Goal: Information Seeking & Learning: Learn about a topic

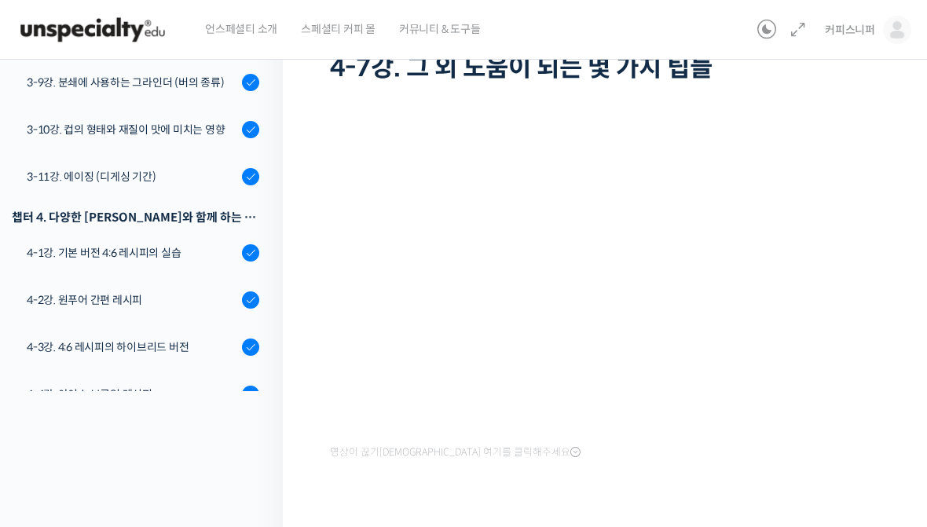
scroll to position [1014, 0]
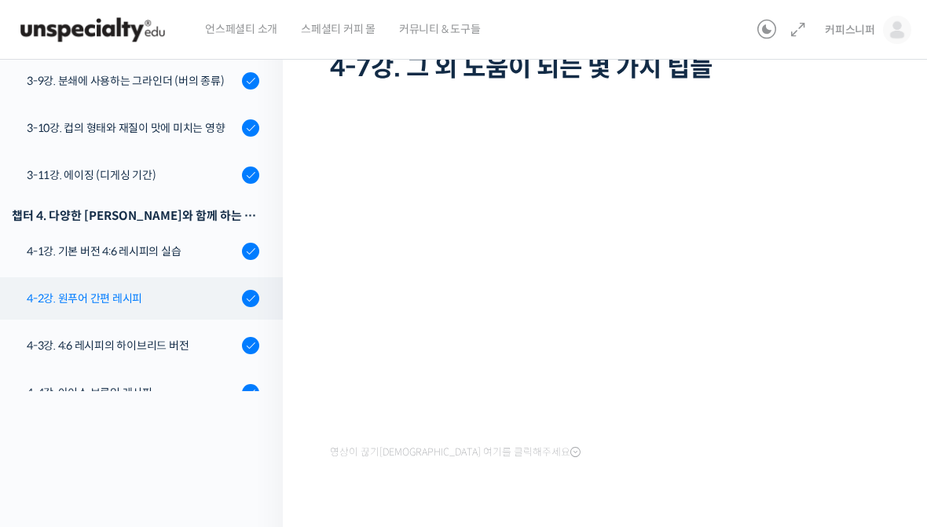
click at [58, 290] on div "4-2강. 원푸어 간편 레시피" at bounding box center [132, 298] width 210 height 17
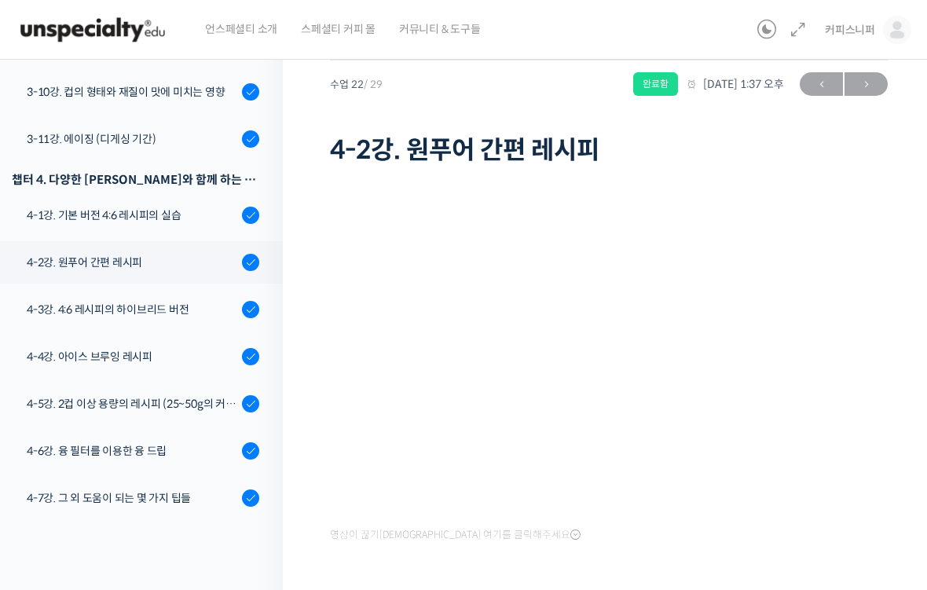
scroll to position [1131, 0]
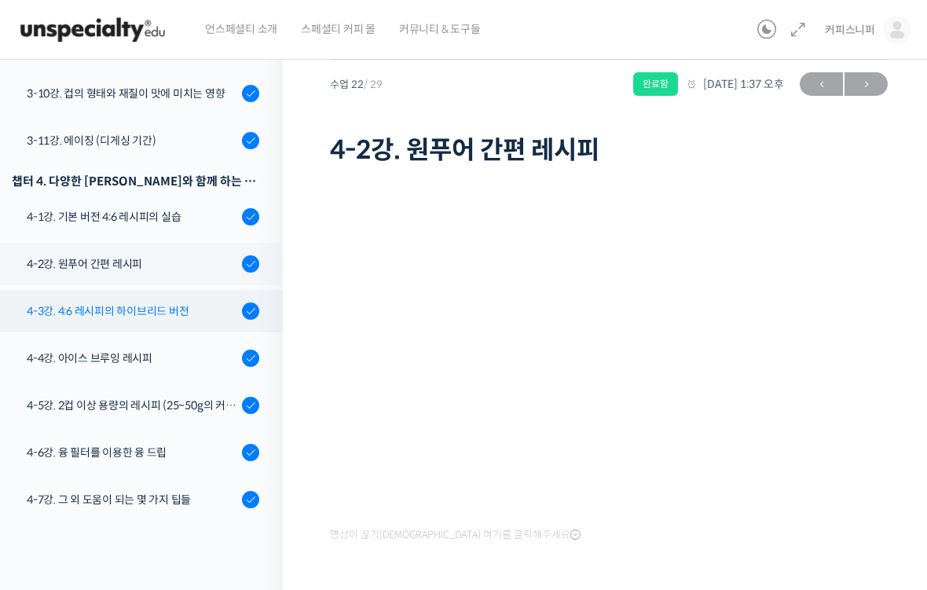
click at [98, 302] on div "4-3강. 4:6 레시피의 하이브리드 버전" at bounding box center [132, 310] width 210 height 17
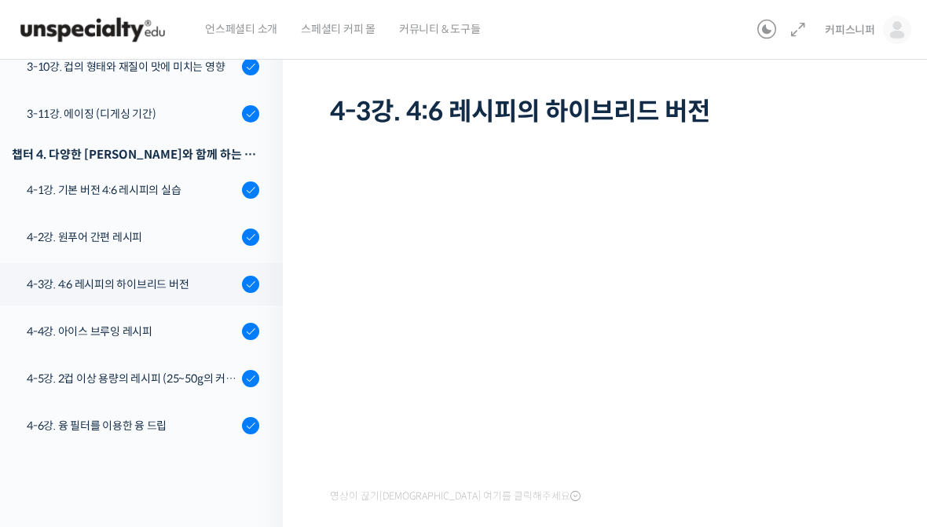
scroll to position [1096, 0]
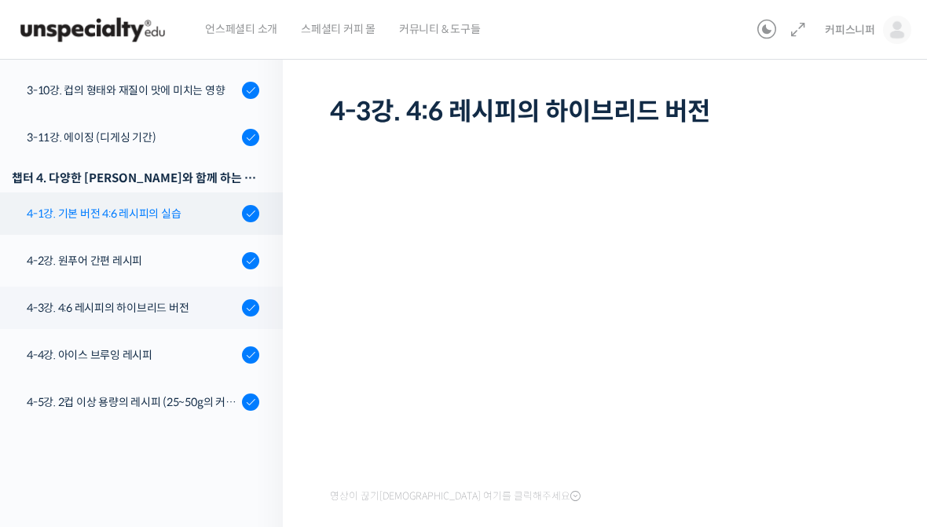
click at [57, 205] on div "4-1강. 기본 버전 4:6 레시피의 실습" at bounding box center [132, 213] width 210 height 17
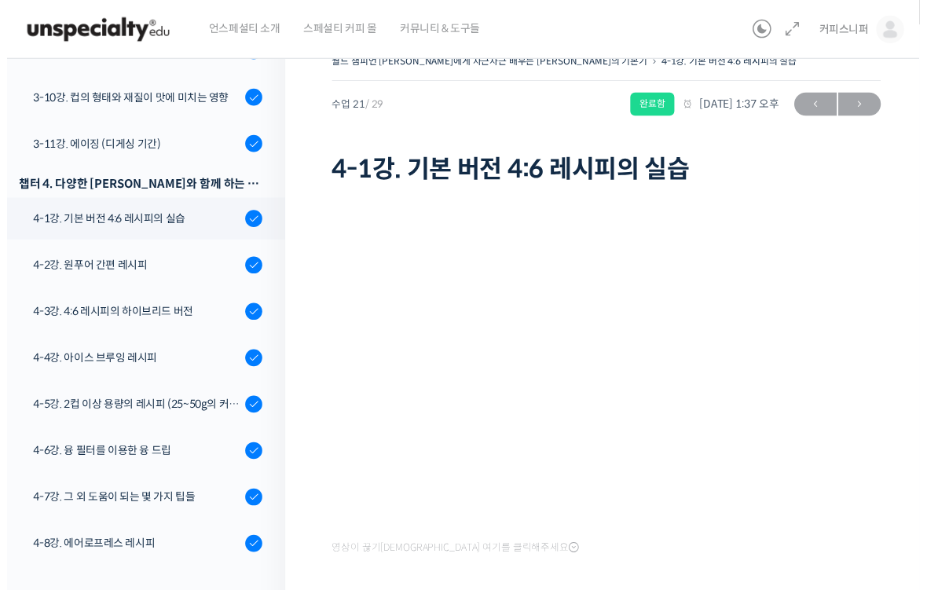
scroll to position [27, 0]
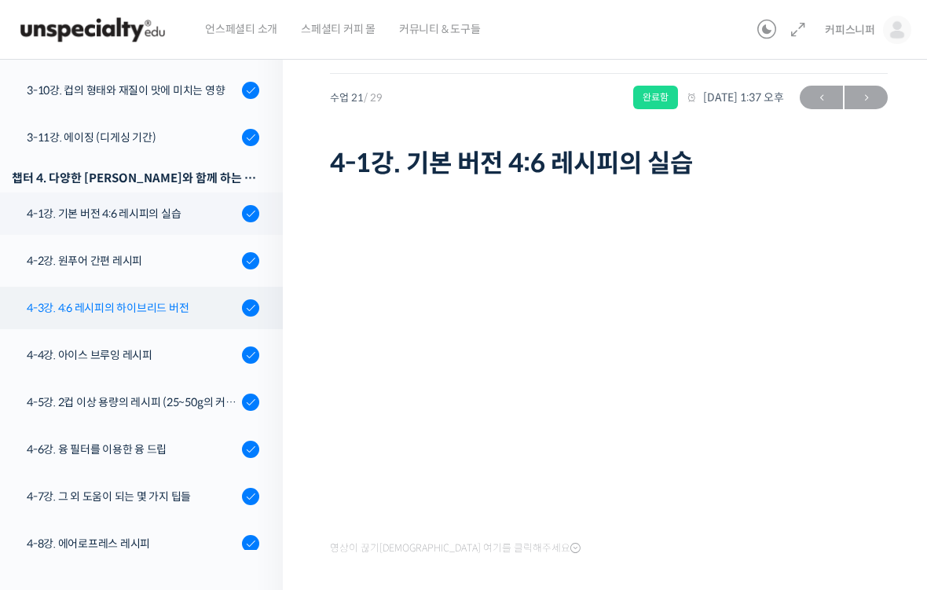
click at [37, 299] on div "4-3강. 4:6 레시피의 하이브리드 버전" at bounding box center [132, 307] width 210 height 17
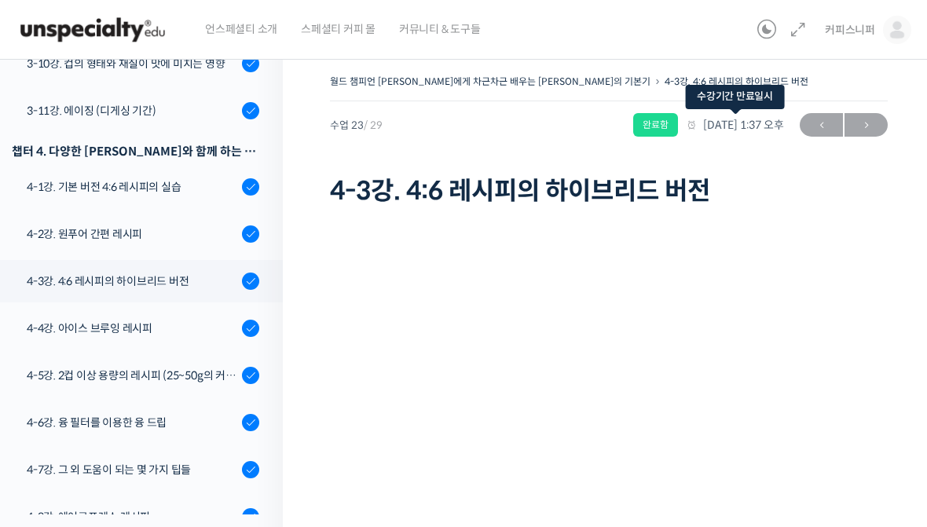
click at [686, 129] on span "[DATE] 1:37 오후" at bounding box center [735, 125] width 98 height 14
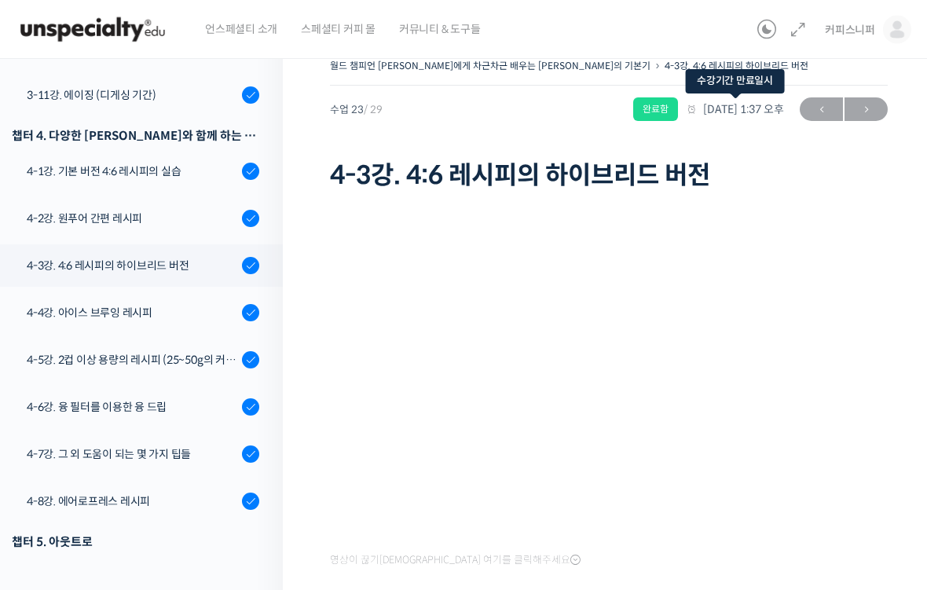
scroll to position [16, 0]
click at [686, 110] on span "[DATE] 1:37 오후" at bounding box center [735, 109] width 98 height 14
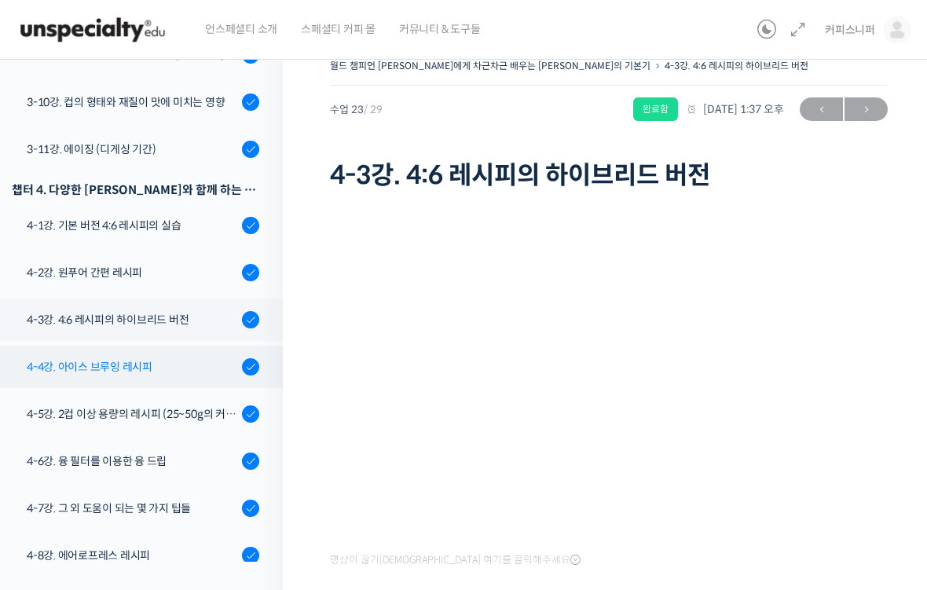
click at [152, 346] on link "4-4강. 아이스 브루잉 레시피" at bounding box center [137, 367] width 291 height 42
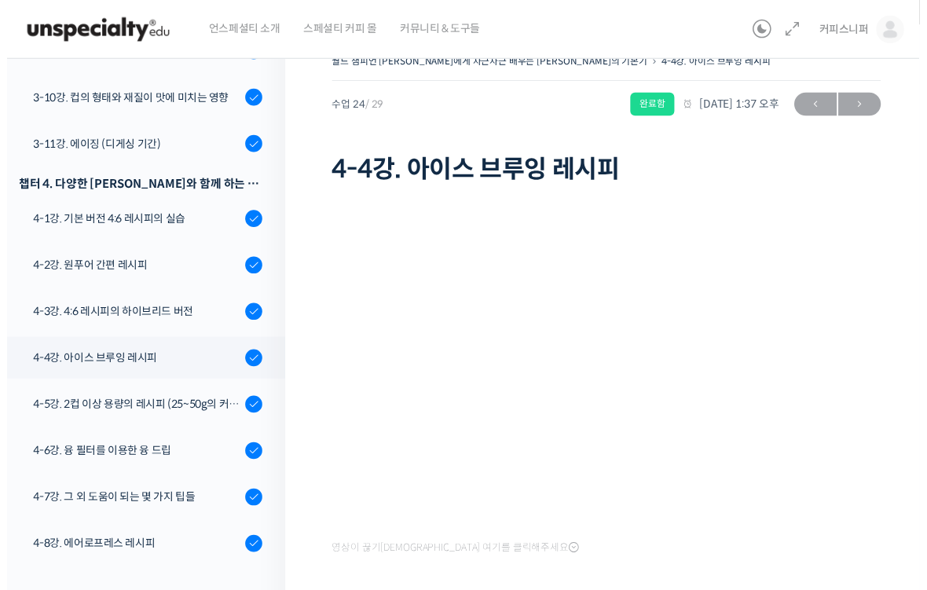
scroll to position [36, 0]
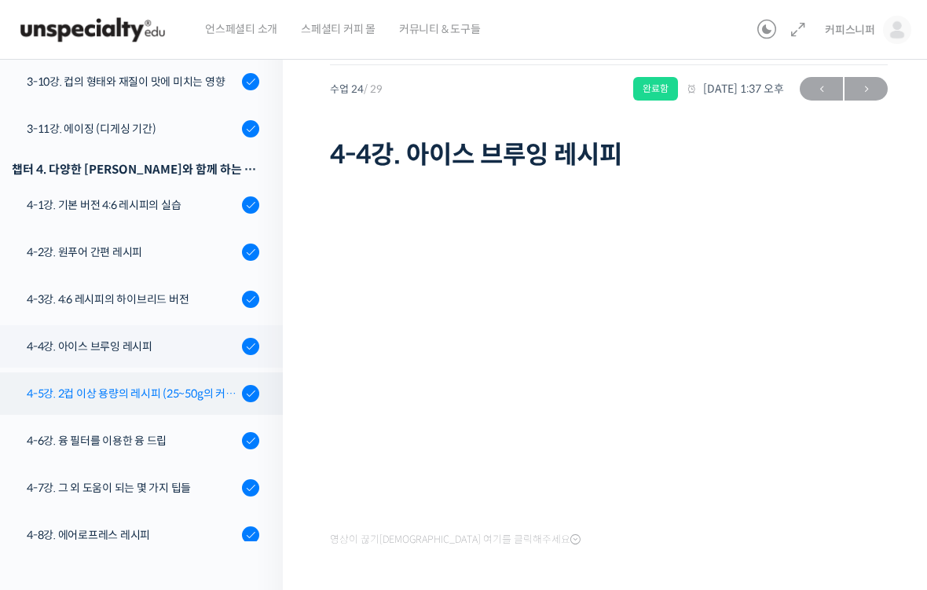
click at [34, 385] on div "4-5강. 2컵 이상 용량의 레시피 (25~50g의 커피)" at bounding box center [132, 393] width 210 height 17
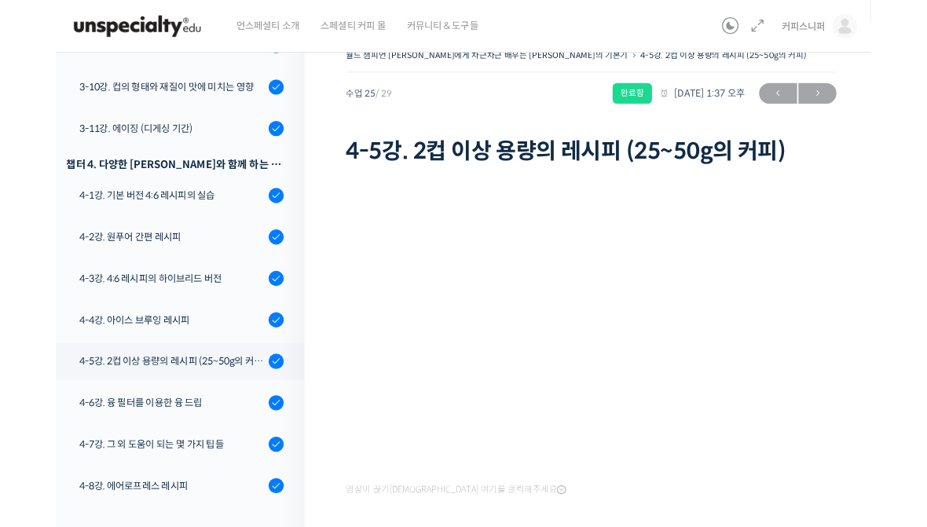
scroll to position [90, 0]
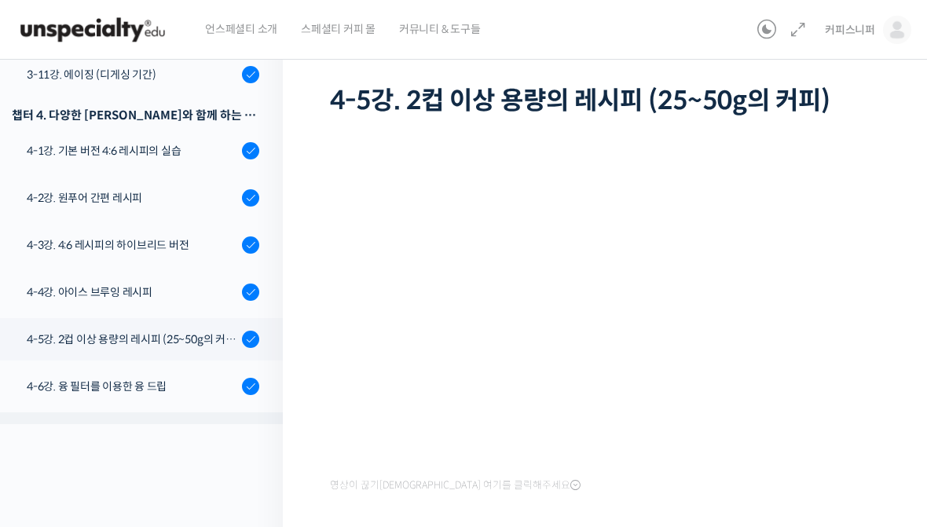
click at [74, 425] on div "4-7강. 그 외 도움이 되는 몇 가지 팁들" at bounding box center [132, 433] width 210 height 17
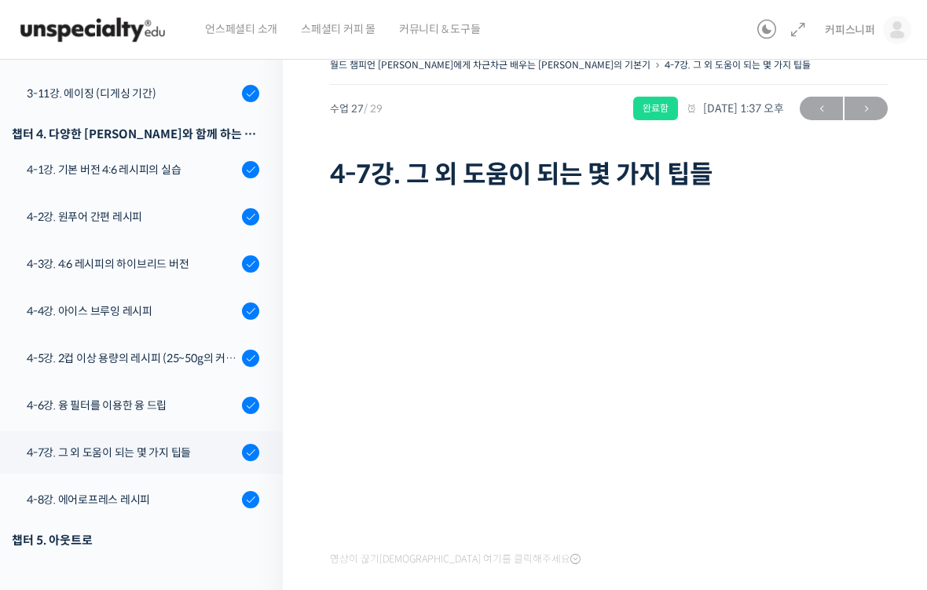
scroll to position [1202, 0]
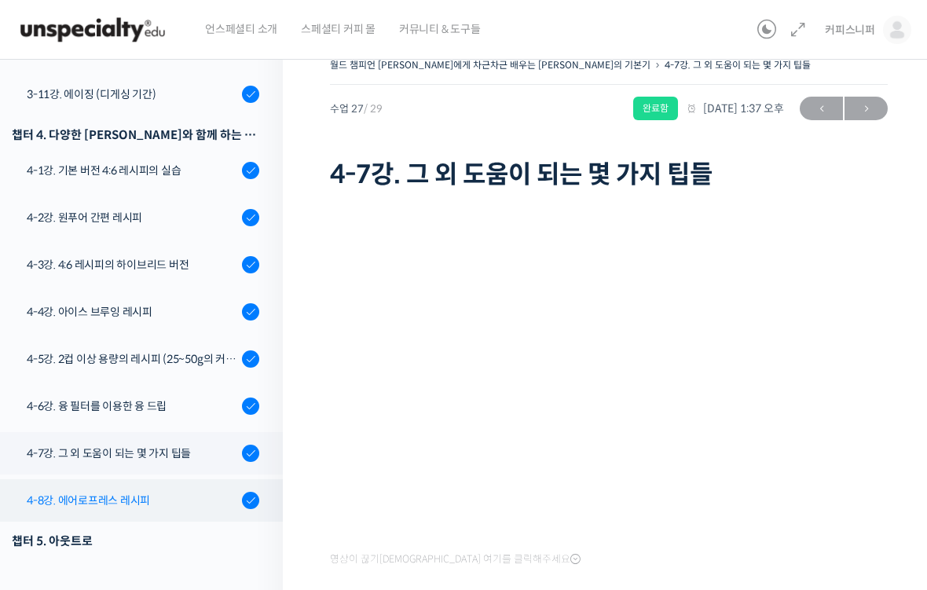
click at [55, 492] on div "4-8강. 에어로프레스 레시피" at bounding box center [132, 500] width 210 height 17
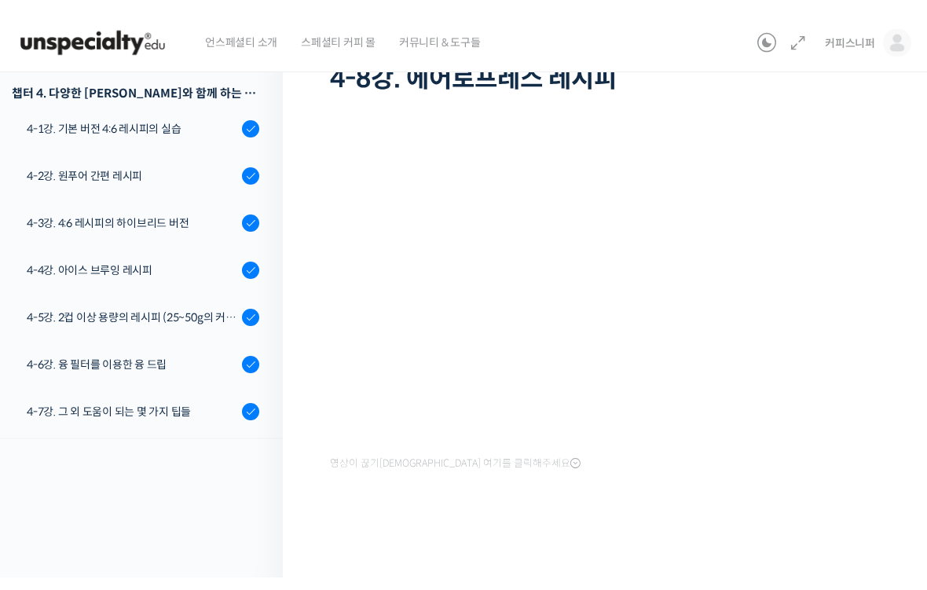
scroll to position [100, 0]
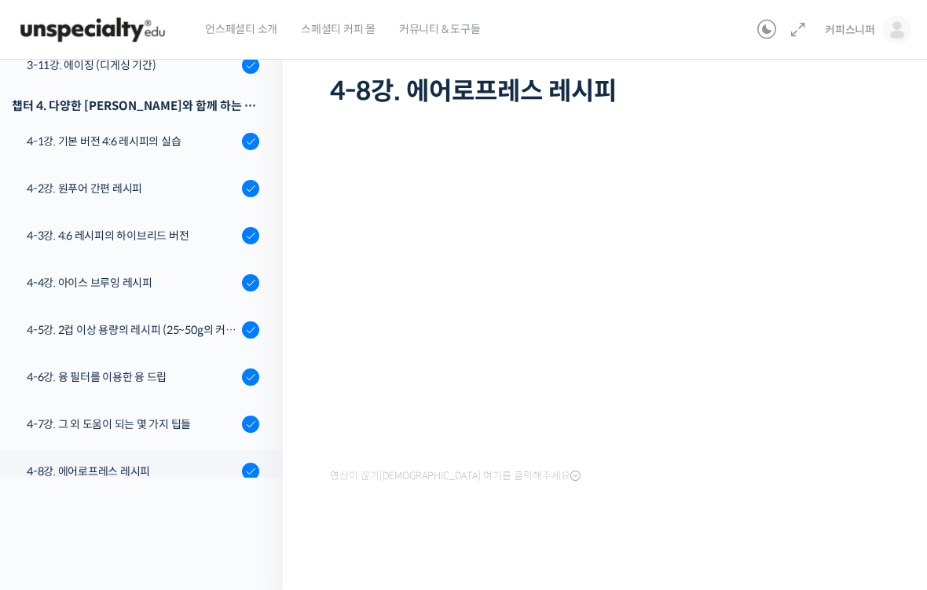
click at [55, 501] on div "챕터 5. 아웃트로" at bounding box center [135, 511] width 247 height 21
click at [81, 501] on div "챕터 5. 아웃트로" at bounding box center [135, 511] width 247 height 21
click at [180, 501] on div "챕터 5. 아웃트로" at bounding box center [135, 511] width 247 height 21
click at [97, 501] on div "챕터 5. 아웃트로" at bounding box center [135, 511] width 247 height 21
click at [46, 501] on div "챕터 5. 아웃트로" at bounding box center [135, 511] width 247 height 21
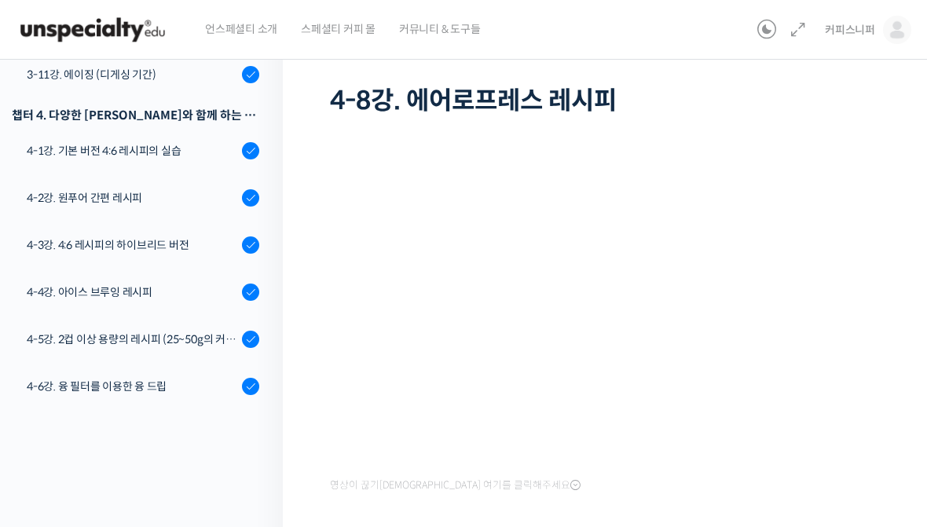
scroll to position [0, 0]
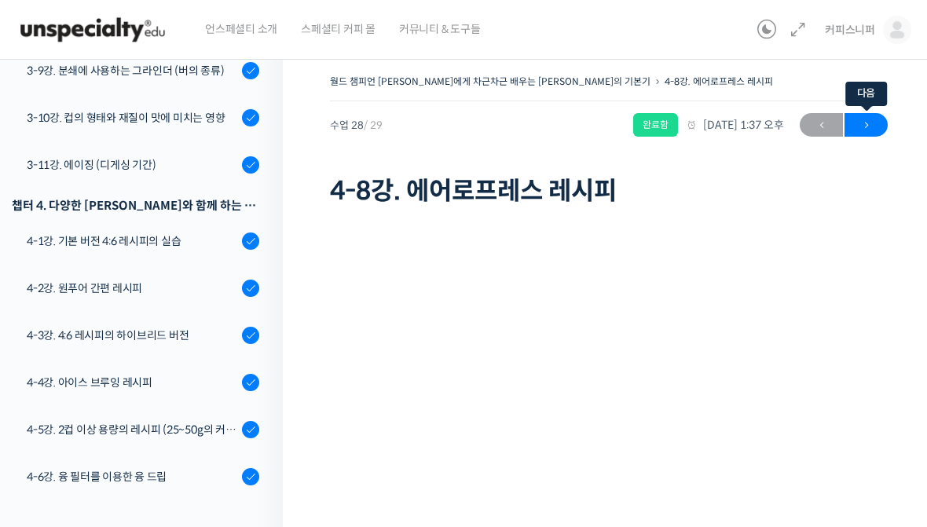
click at [859, 120] on span "→" at bounding box center [865, 125] width 43 height 21
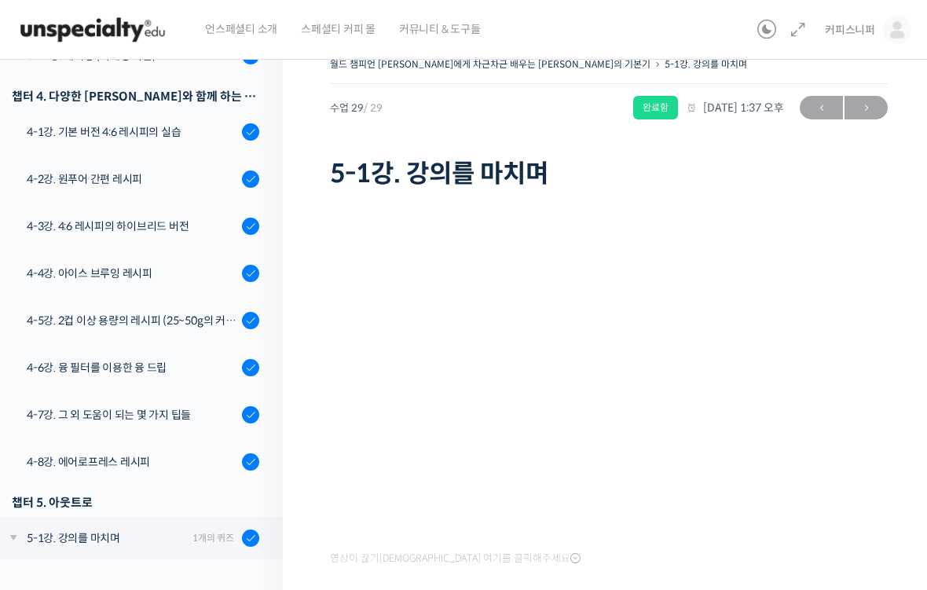
scroll to position [1238, 0]
click at [64, 526] on link "복습 퀴즈" at bounding box center [137, 579] width 291 height 36
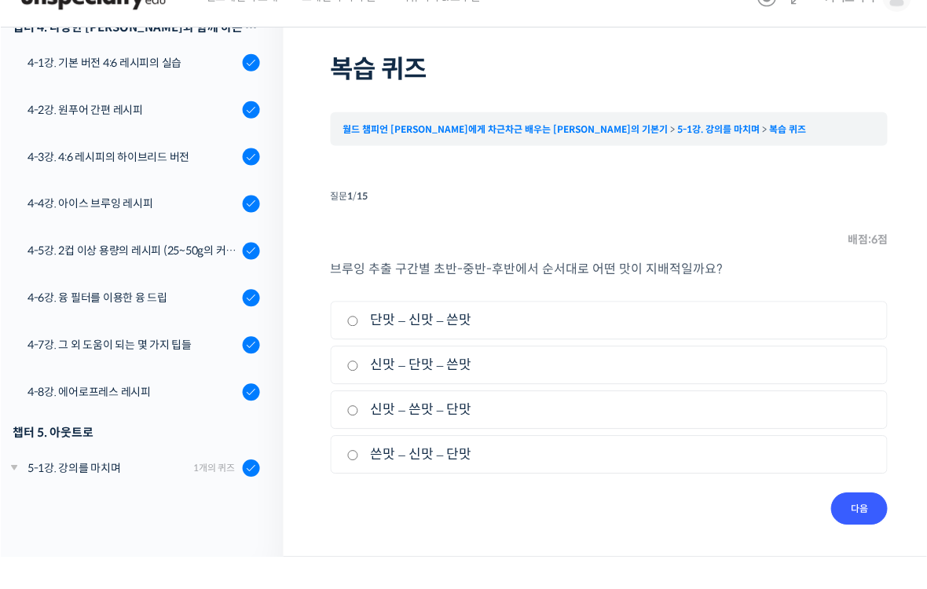
scroll to position [56, 0]
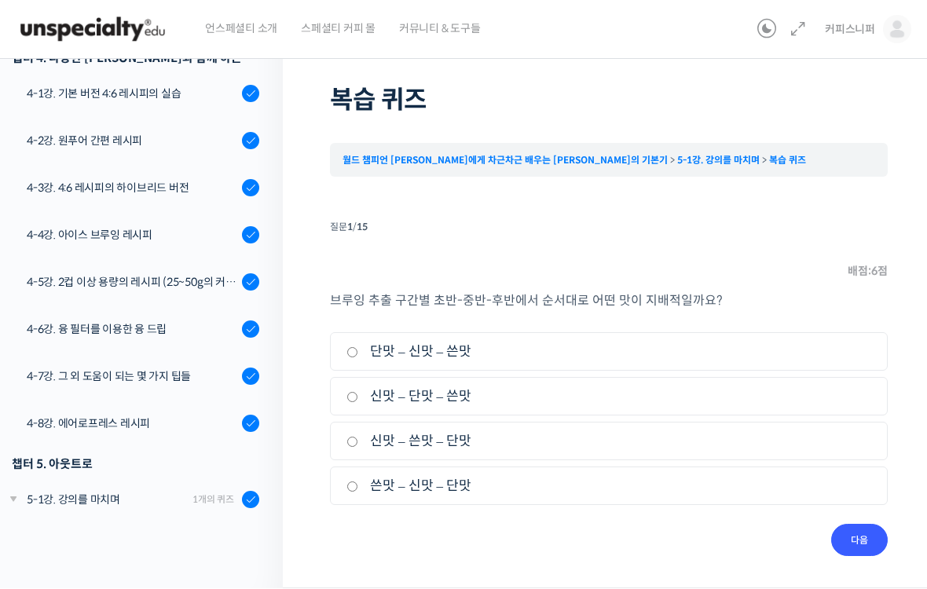
click at [799, 404] on label "신맛 – 단맛 – 쓴맛" at bounding box center [608, 396] width 525 height 21
click at [358, 403] on input "신맛 – 단맛 – 쓴맛" at bounding box center [352, 398] width 12 height 10
radio input "true"
click at [865, 526] on input "다음" at bounding box center [859, 541] width 57 height 32
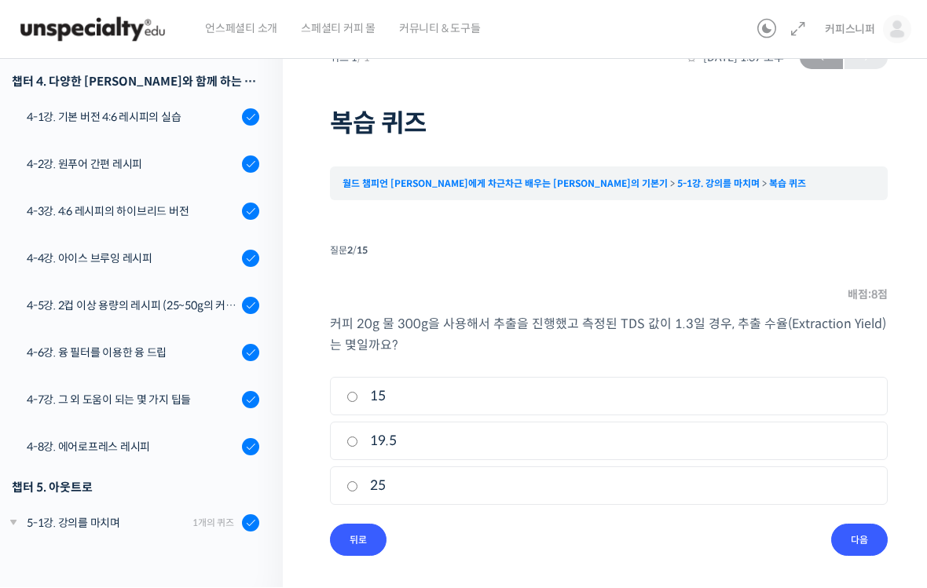
scroll to position [33, 0]
click at [831, 403] on label "15" at bounding box center [608, 396] width 525 height 21
click at [358, 402] on input "15" at bounding box center [352, 397] width 12 height 10
radio input "true"
click at [861, 526] on input "다음" at bounding box center [859, 540] width 57 height 32
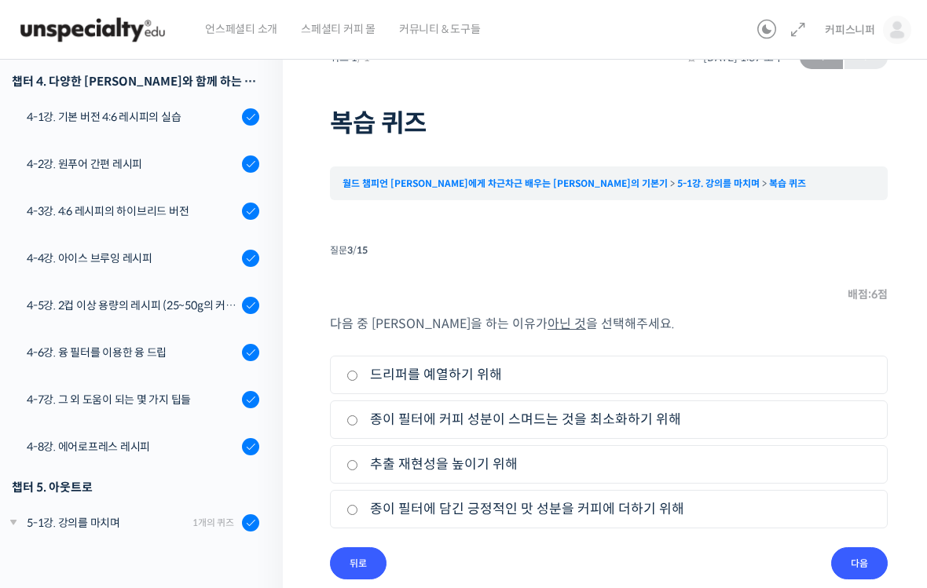
click at [793, 526] on ul "1. 드리퍼를 예열하기 위해 2. 종이 필터에 커피 성분이 스며드는 것을 최소화하기 위해 3. 추출 재현성을 높이기 위해 4. 종이 필터에 담…" at bounding box center [609, 445] width 558 height 179
click at [785, 512] on label "종이 필터에 담긴 긍정적인 맛 성분을 커피에 더하기 위해" at bounding box center [608, 509] width 525 height 21
click at [358, 512] on input "종이 필터에 담긴 긍정적인 맛 성분을 커피에 더하기 위해" at bounding box center [352, 510] width 12 height 10
radio input "true"
click at [861, 526] on input "다음" at bounding box center [859, 563] width 57 height 32
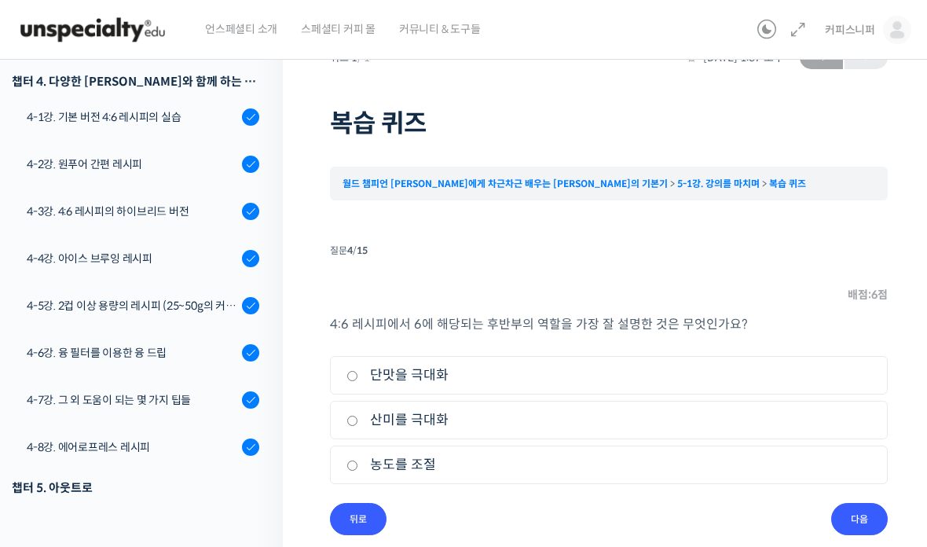
click at [825, 381] on label "단맛을 극대화" at bounding box center [608, 374] width 525 height 21
click at [358, 381] on input "단맛을 극대화" at bounding box center [352, 376] width 12 height 10
radio input "true"
click at [866, 526] on input "다음" at bounding box center [859, 519] width 57 height 32
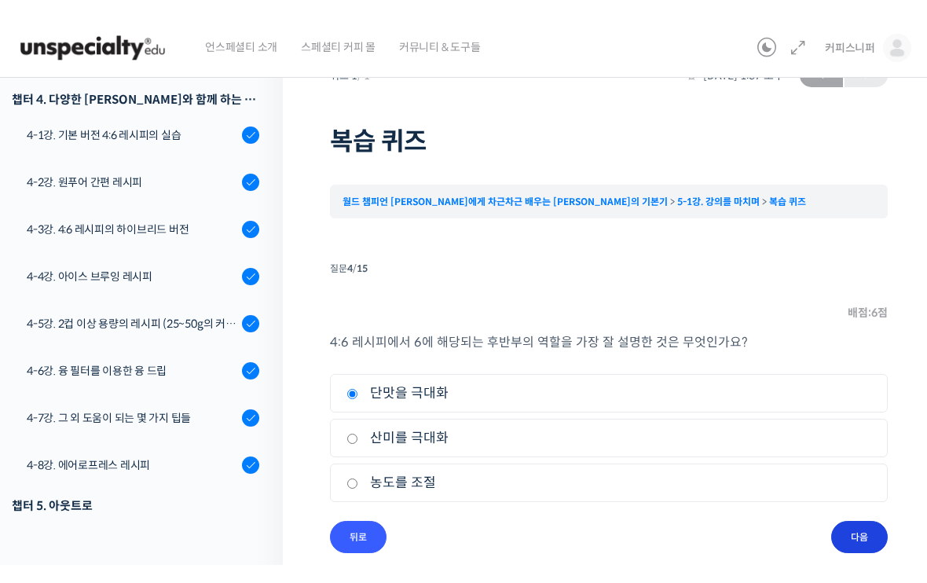
scroll to position [9, 0]
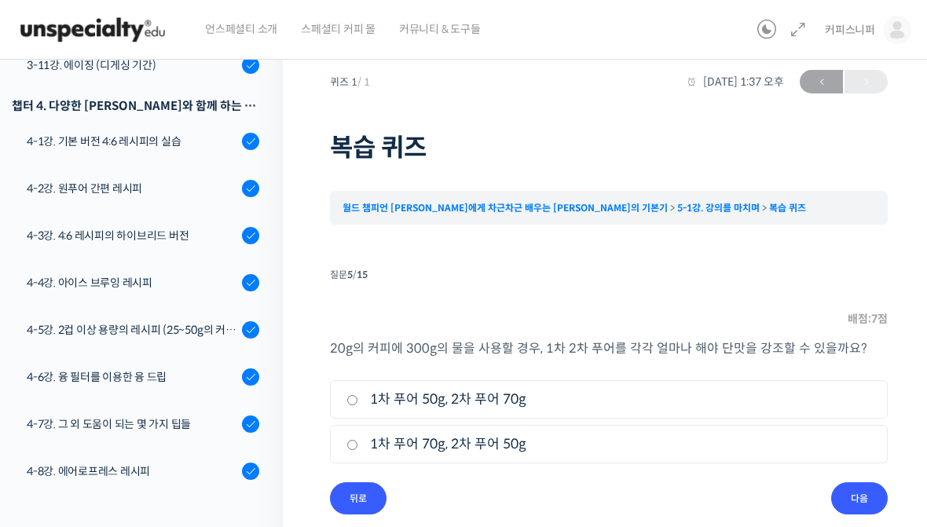
click at [825, 394] on label "1차 푸어 50g, 2차 푸어 70g" at bounding box center [608, 399] width 525 height 21
click at [358, 395] on input "1차 푸어 50g, 2차 푸어 70g" at bounding box center [352, 400] width 12 height 10
radio input "true"
click at [876, 503] on input "다음" at bounding box center [859, 498] width 57 height 32
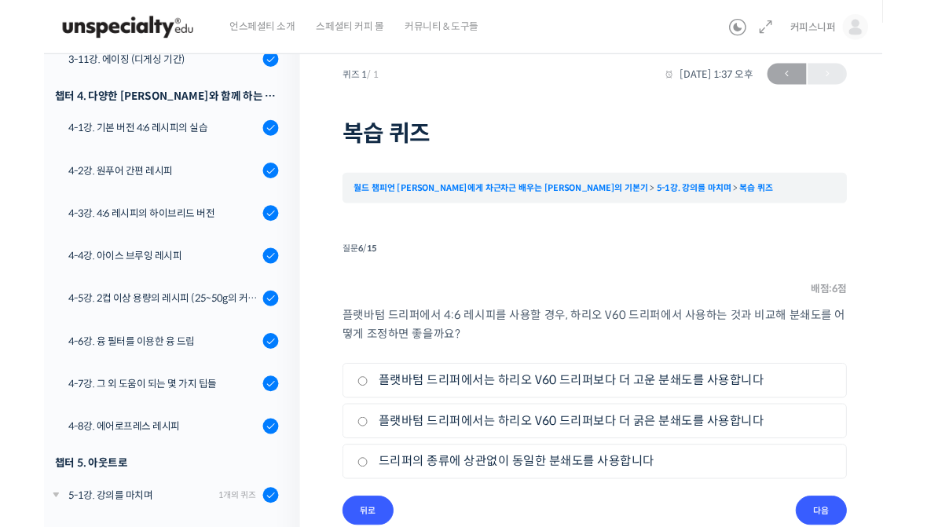
scroll to position [0, 0]
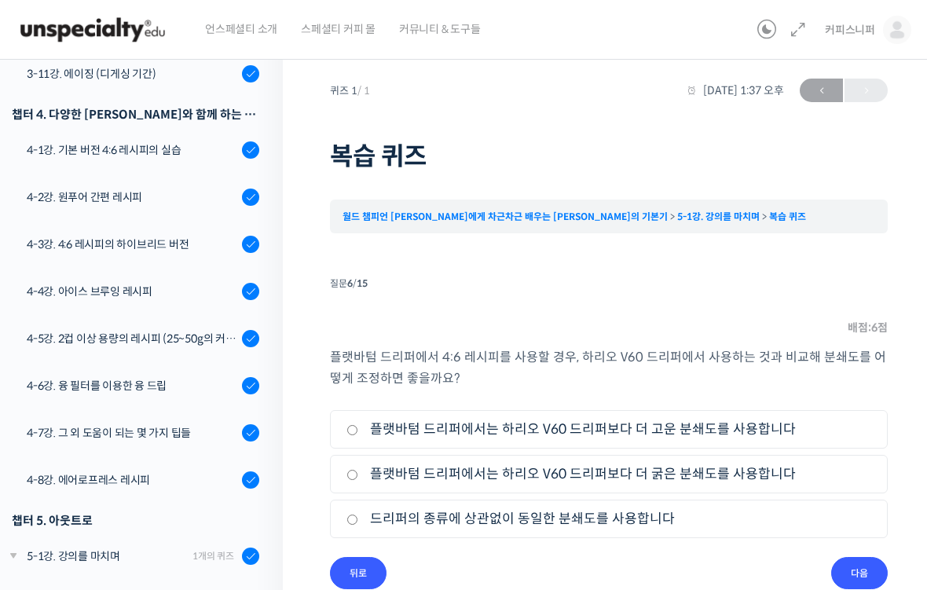
click at [851, 476] on label "플랫바텀 드리퍼에서는 하리오 V60 드리퍼보다 더 굵은 분쇄도를 사용합니다" at bounding box center [608, 473] width 525 height 21
click at [358, 476] on input "플랫바텀 드리퍼에서는 하리오 V60 드리퍼보다 더 굵은 분쇄도를 사용합니다" at bounding box center [352, 475] width 12 height 10
radio input "true"
click at [877, 526] on input "다음" at bounding box center [859, 573] width 57 height 32
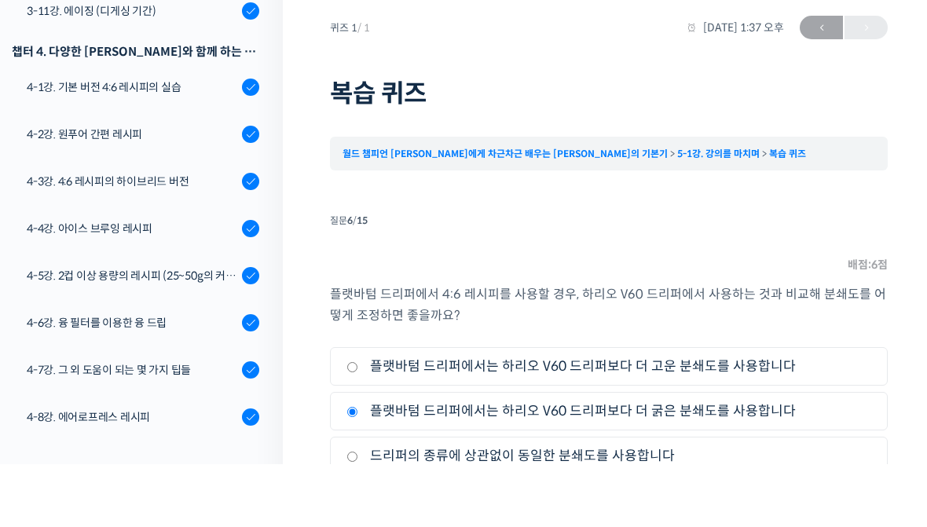
scroll to position [49, 0]
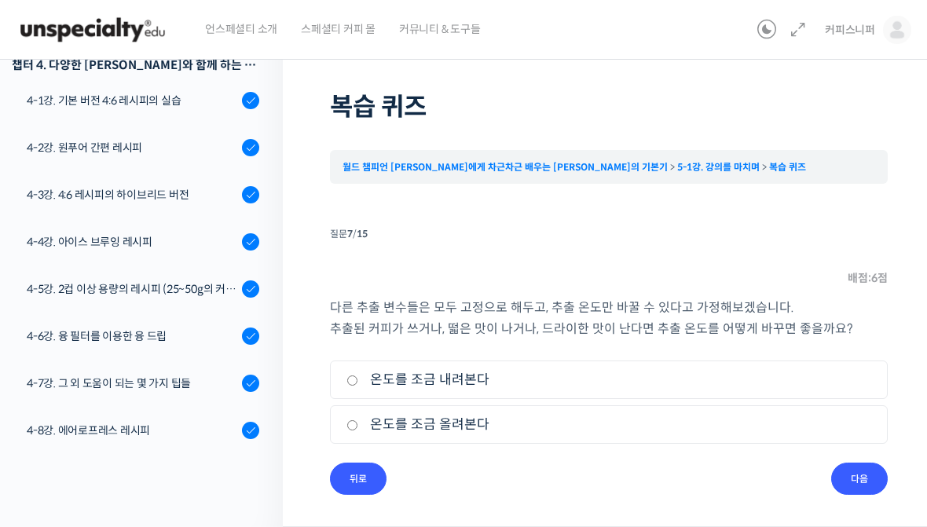
click at [835, 371] on label "온도를 조금 내려본다" at bounding box center [608, 379] width 525 height 21
click at [358, 375] on input "온도를 조금 내려본다" at bounding box center [352, 380] width 12 height 10
radio input "true"
click at [870, 471] on input "다음" at bounding box center [859, 479] width 57 height 32
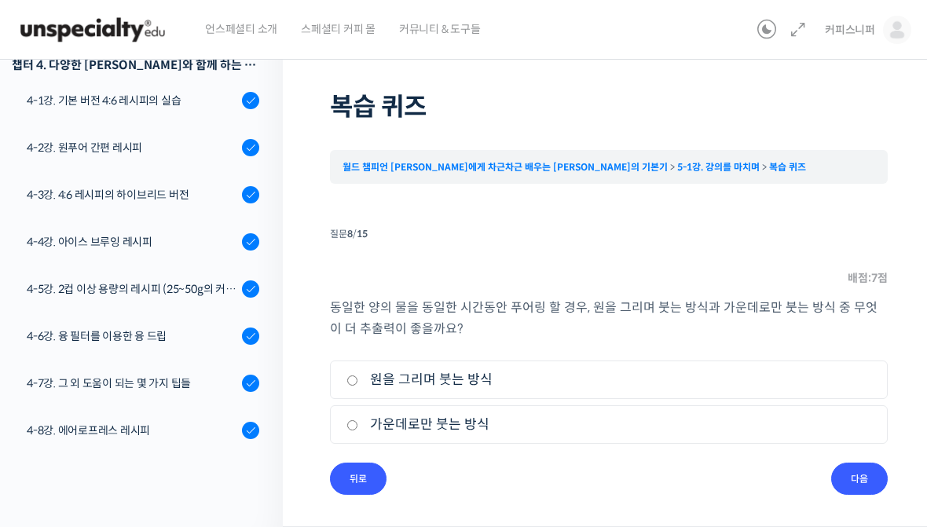
click at [832, 380] on label "원을 그리며 붓는 방식" at bounding box center [608, 379] width 525 height 21
click at [358, 380] on input "원을 그리며 붓는 방식" at bounding box center [352, 380] width 12 height 10
radio input "true"
click at [860, 479] on input "다음" at bounding box center [859, 479] width 57 height 32
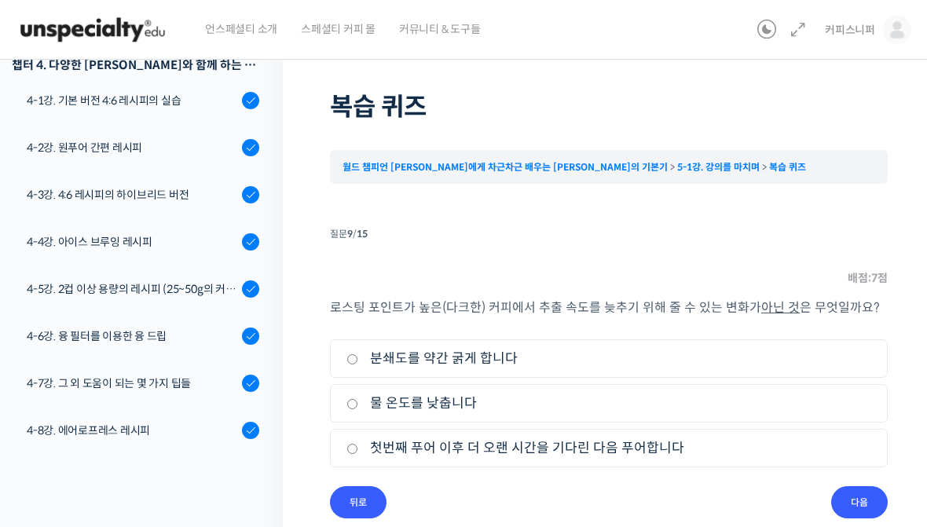
click at [790, 449] on label "첫번째 푸어 이후 더 오랜 시간을 기다린 다음 푸어합니다" at bounding box center [608, 447] width 525 height 21
click at [358, 449] on input "첫번째 푸어 이후 더 오랜 시간을 기다린 다음 푸어합니다" at bounding box center [352, 449] width 12 height 10
radio input "true"
click at [862, 499] on input "다음" at bounding box center [859, 502] width 57 height 32
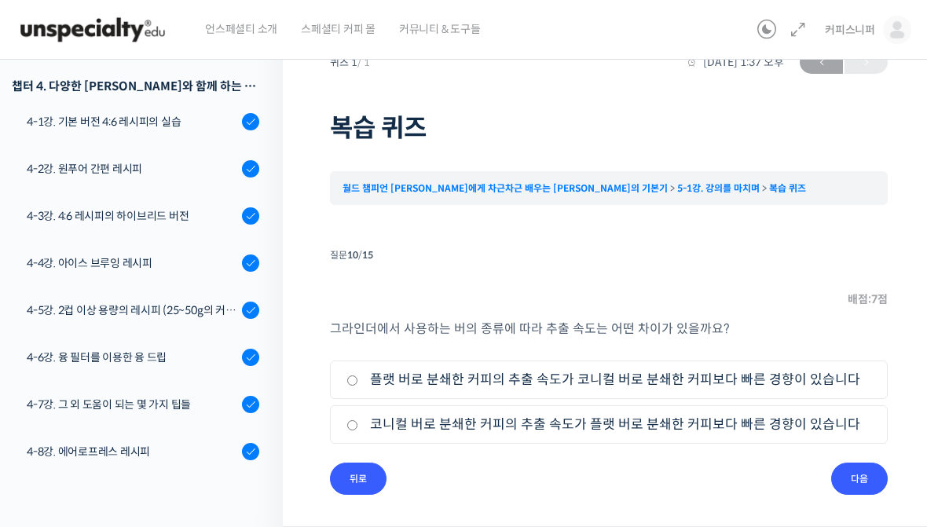
click at [582, 415] on label "코니컬 버로 분쇄한 커피의 추출 속도가 플랫 버로 분쇄한 커피보다 빠른 경향이 있습니다" at bounding box center [608, 424] width 525 height 21
click at [358, 420] on input "코니컬 버로 분쇄한 커피의 추출 속도가 플랫 버로 분쇄한 커피보다 빠른 경향이 있습니다" at bounding box center [352, 425] width 12 height 10
radio input "true"
click at [866, 481] on input "다음" at bounding box center [859, 479] width 57 height 32
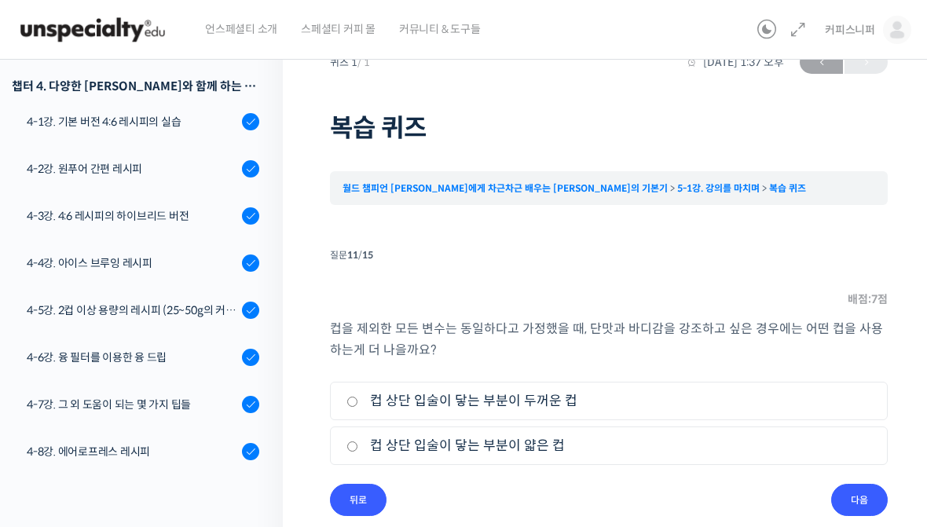
click at [658, 403] on label "컵 상단 입술이 닿는 부분이 두꺼운 컵" at bounding box center [608, 400] width 525 height 21
click at [358, 403] on input "컵 상단 입술이 닿는 부분이 두꺼운 컵" at bounding box center [352, 402] width 12 height 10
radio input "true"
click at [876, 494] on input "다음" at bounding box center [859, 500] width 57 height 32
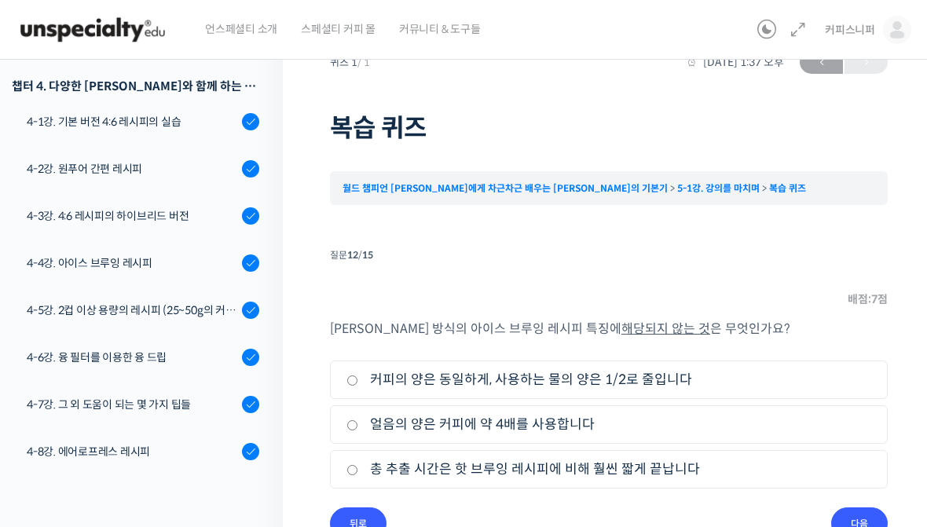
click at [825, 474] on label "총 추출 시간은 핫 브루잉 레시피에 비해 훨씬 짧게 끝납니다" at bounding box center [608, 469] width 525 height 21
click at [358, 474] on input "총 추출 시간은 핫 브루잉 레시피에 비해 훨씬 짧게 끝납니다" at bounding box center [352, 470] width 12 height 10
radio input "true"
click at [840, 479] on label "총 추출 시간은 핫 브루잉 레시피에 비해 훨씬 짧게 끝납니다" at bounding box center [608, 469] width 525 height 21
click at [358, 475] on input "총 추출 시간은 핫 브루잉 레시피에 비해 훨씬 짧게 끝납니다" at bounding box center [352, 470] width 12 height 10
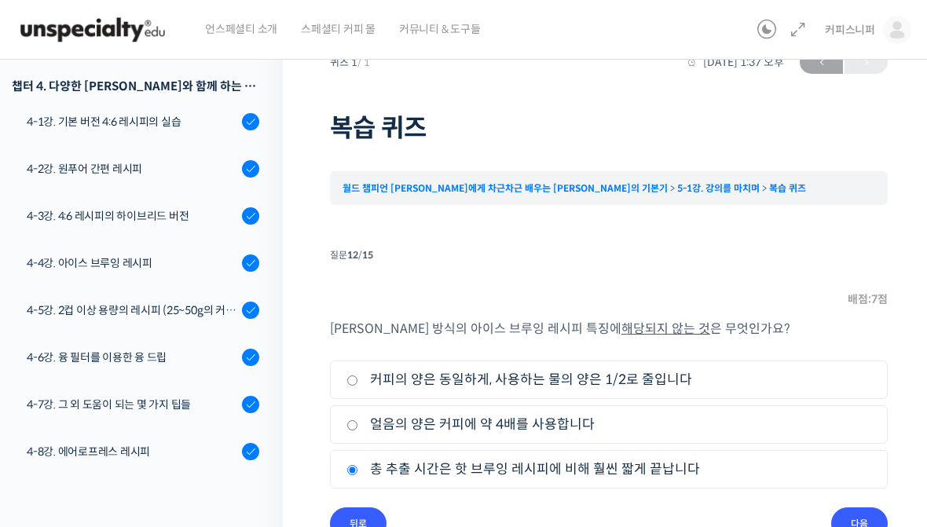
click at [869, 419] on label "얼음의 양은 커피에 약 4배를 사용합니다" at bounding box center [608, 424] width 525 height 21
click at [358, 420] on input "얼음의 양은 커피에 약 4배를 사용합니다" at bounding box center [352, 425] width 12 height 10
radio input "true"
click at [836, 474] on label "총 추출 시간은 핫 브루잉 레시피에 비해 훨씬 짧게 끝납니다" at bounding box center [608, 469] width 525 height 21
click at [358, 474] on input "총 추출 시간은 핫 브루잉 레시피에 비해 훨씬 짧게 끝납니다" at bounding box center [352, 470] width 12 height 10
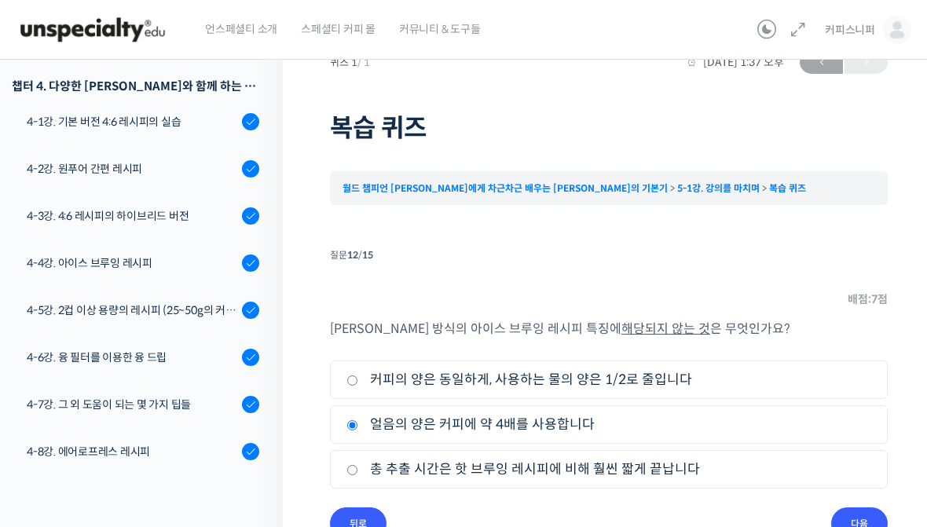
radio input "true"
click at [869, 425] on label "얼음의 양은 커피에 약 4배를 사용합니다" at bounding box center [608, 424] width 525 height 21
click at [358, 425] on input "얼음의 양은 커피에 약 4배를 사용합니다" at bounding box center [352, 425] width 12 height 10
radio input "true"
click at [832, 478] on label "총 추출 시간은 핫 브루잉 레시피에 비해 훨씬 짧게 끝납니다" at bounding box center [608, 469] width 525 height 21
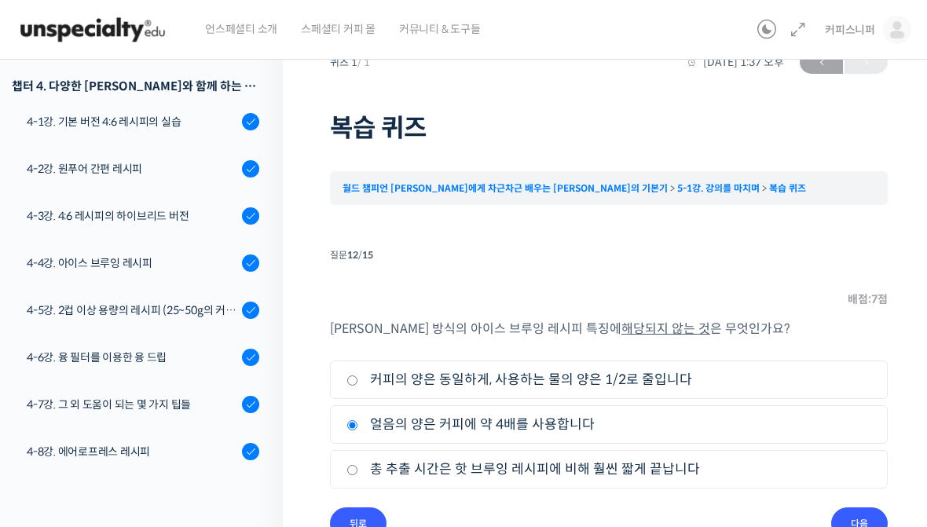
click at [358, 475] on input "총 추출 시간은 핫 브루잉 레시피에 비해 훨씬 짧게 끝납니다" at bounding box center [352, 470] width 12 height 10
radio input "true"
click at [856, 522] on input "다음" at bounding box center [859, 523] width 57 height 32
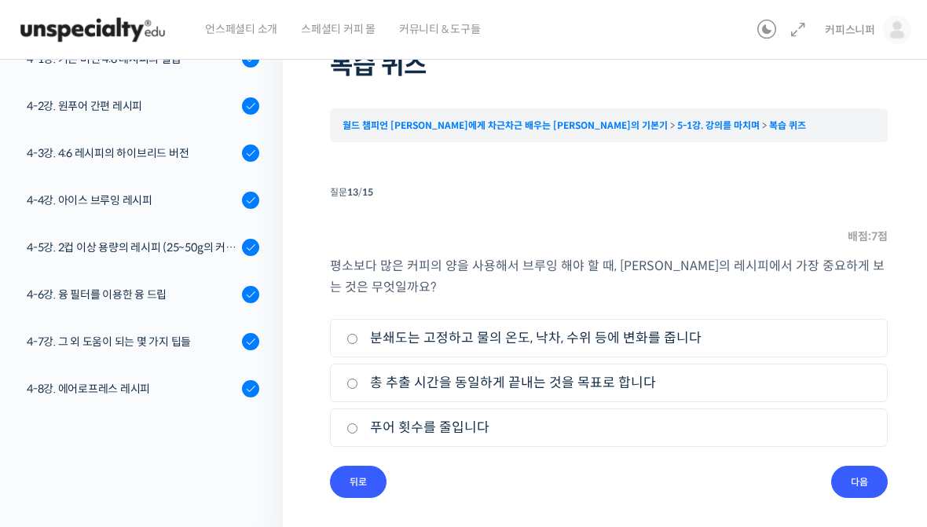
scroll to position [91, 0]
click at [701, 384] on label "총 추출 시간을 동일하게 끝내는 것을 목표로 합니다" at bounding box center [608, 382] width 525 height 21
click at [358, 384] on input "총 추출 시간을 동일하게 끝내는 것을 목표로 합니다" at bounding box center [352, 384] width 12 height 10
radio input "true"
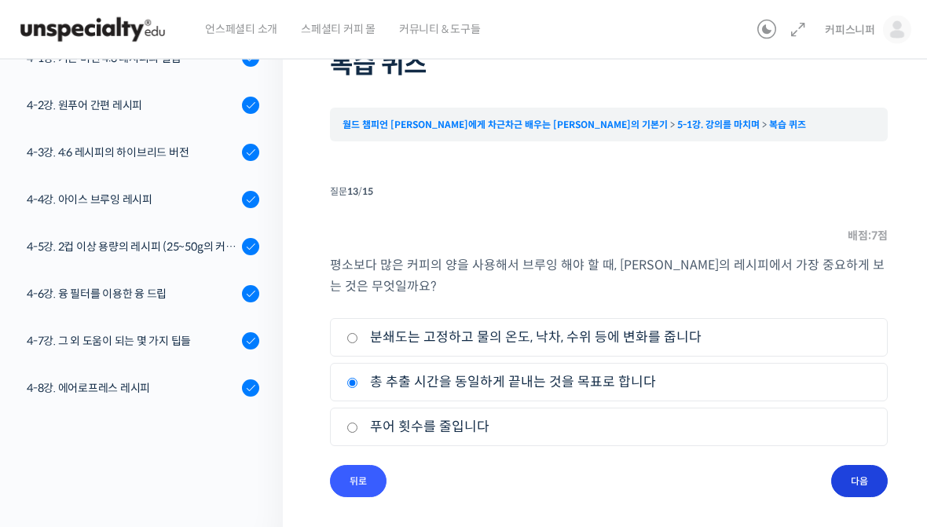
click at [870, 478] on input "다음" at bounding box center [859, 482] width 57 height 32
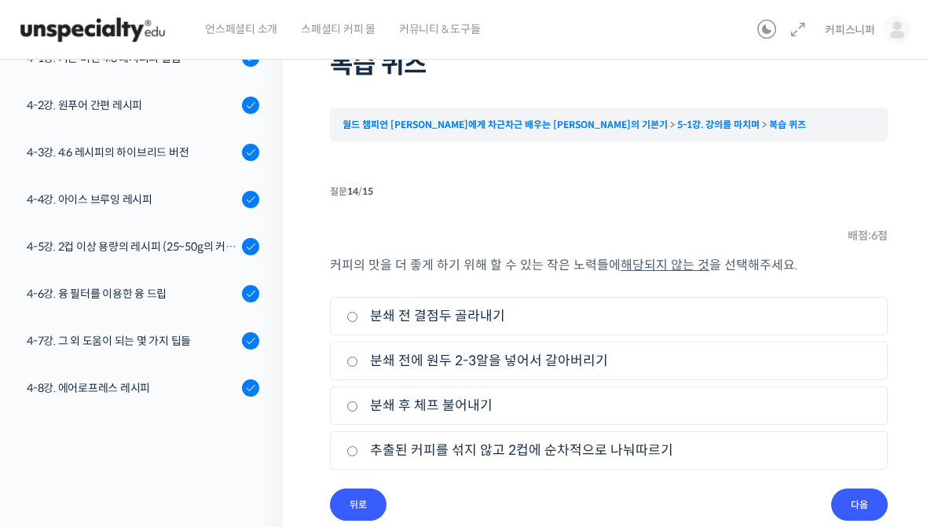
click at [858, 445] on label "추출된 커피를 섞지 않고 2컵에 순차적으로 나눠따르기" at bounding box center [608, 450] width 525 height 21
click at [358, 446] on input "추출된 커피를 섞지 않고 2컵에 순차적으로 나눠따르기" at bounding box center [352, 451] width 12 height 10
radio input "true"
click at [861, 497] on input "다음" at bounding box center [859, 504] width 57 height 32
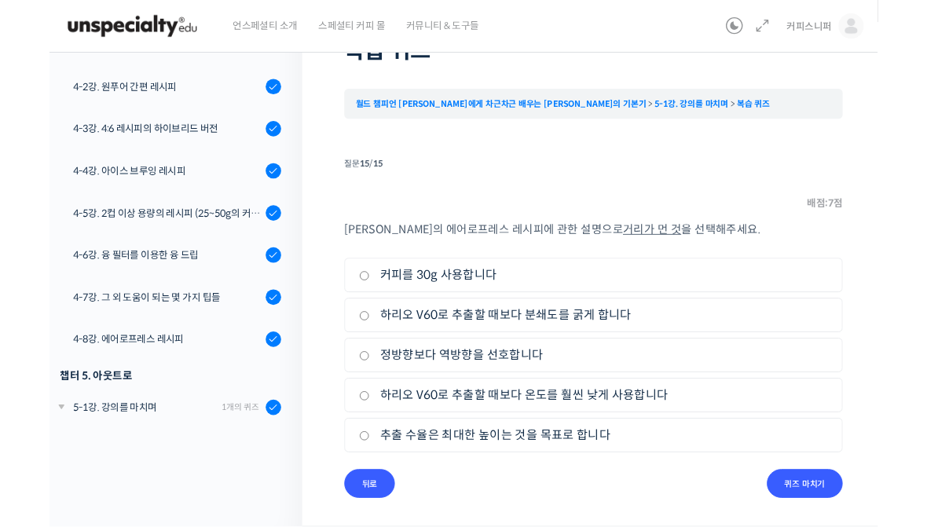
scroll to position [163, 0]
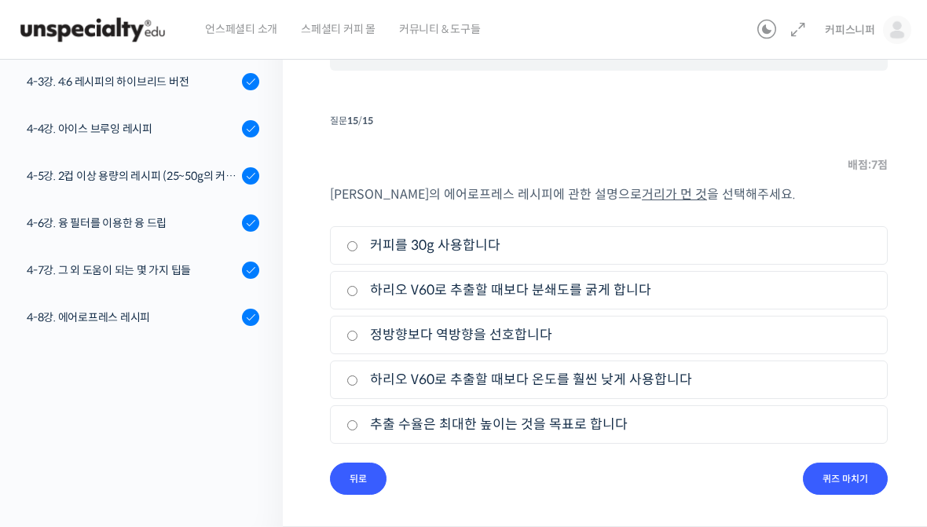
click at [667, 433] on label "추출 수율은 최대한 높이는 것을 목표로 합니다" at bounding box center [608, 424] width 525 height 21
click at [358, 430] on input "추출 수율은 최대한 높이는 것을 목표로 합니다" at bounding box center [352, 425] width 12 height 10
radio input "true"
click at [857, 481] on input "퀴즈 마치기" at bounding box center [845, 479] width 85 height 32
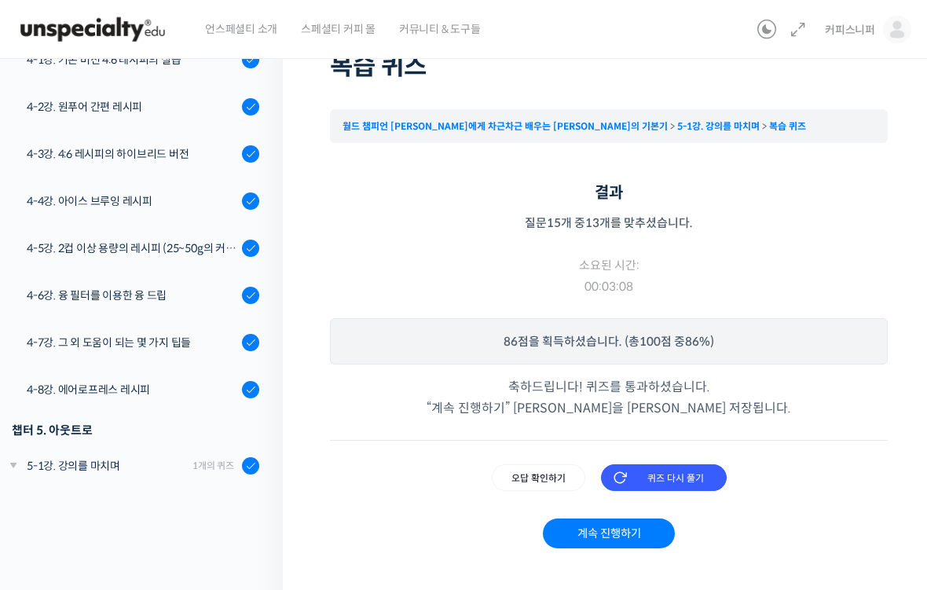
scroll to position [90, 0]
click at [543, 478] on input "오답 확인하기" at bounding box center [538, 477] width 93 height 27
click at [545, 480] on input "오답 확인하기" at bounding box center [538, 477] width 93 height 27
click at [543, 484] on input "오답 확인하기" at bounding box center [538, 477] width 93 height 27
click at [543, 477] on input "오답 확인하기" at bounding box center [538, 477] width 93 height 27
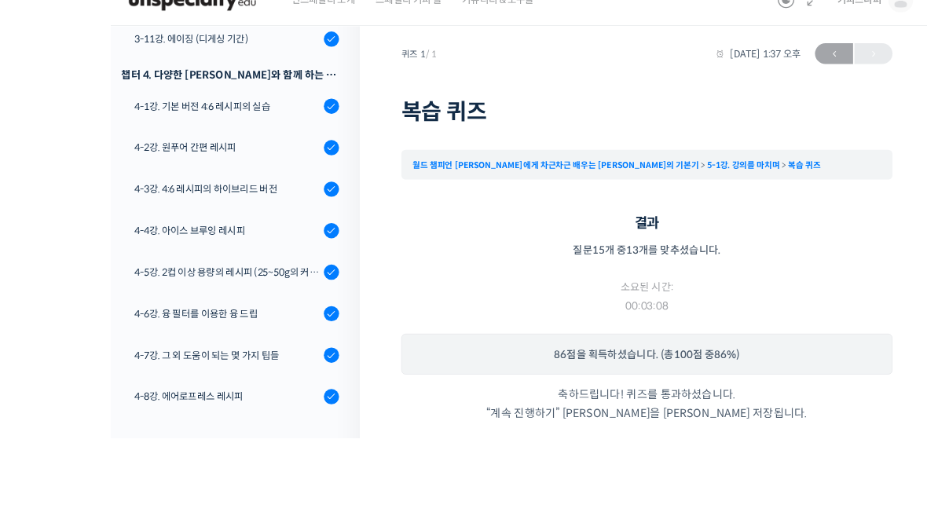
scroll to position [170, 0]
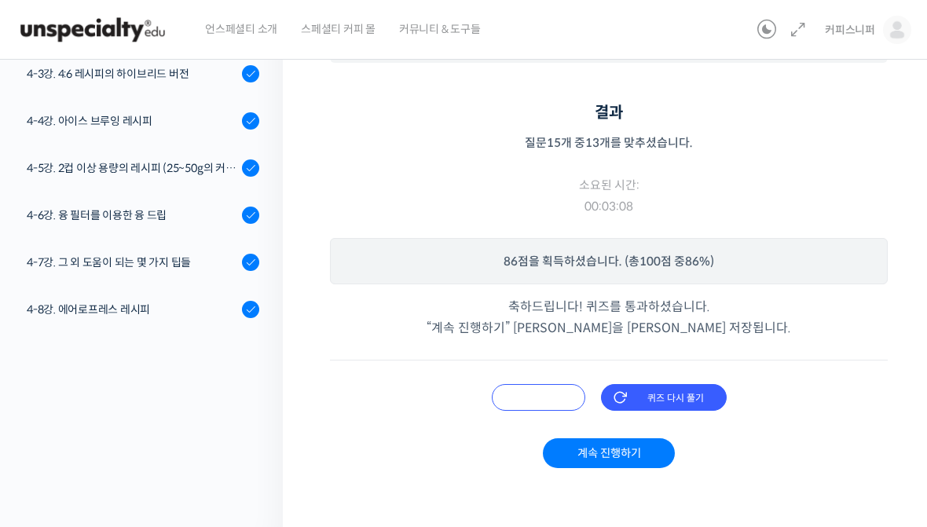
click at [547, 393] on input "오답 확인하기" at bounding box center [538, 397] width 93 height 27
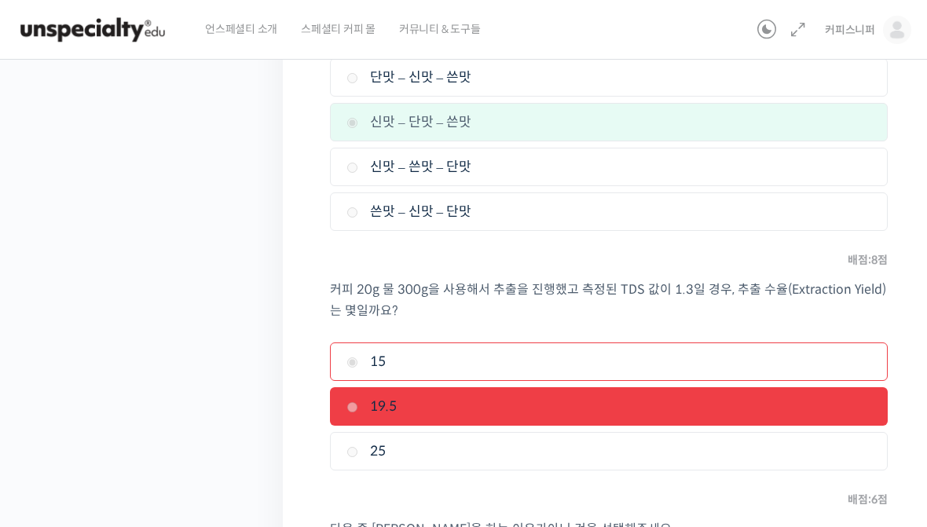
scroll to position [580, 0]
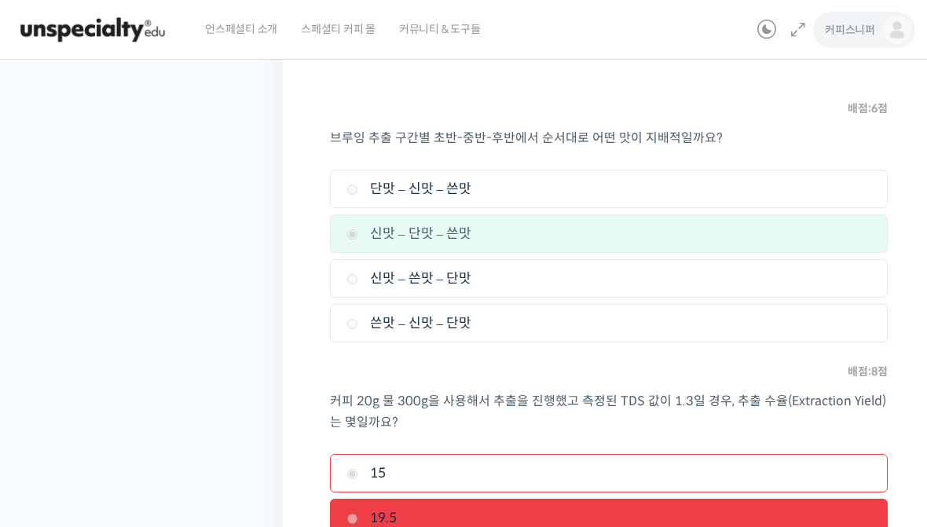
click at [894, 30] on img at bounding box center [897, 30] width 28 height 28
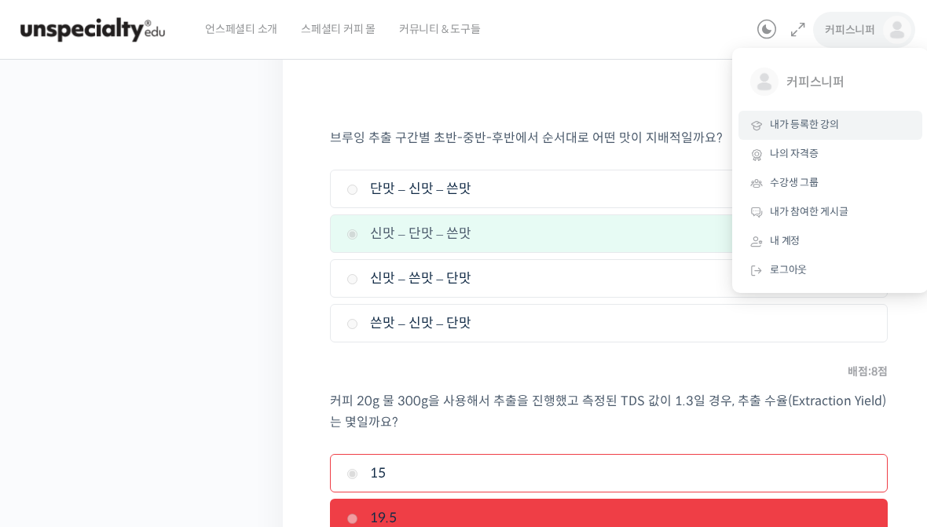
click at [816, 122] on span "내가 등록한 강의" at bounding box center [804, 124] width 69 height 13
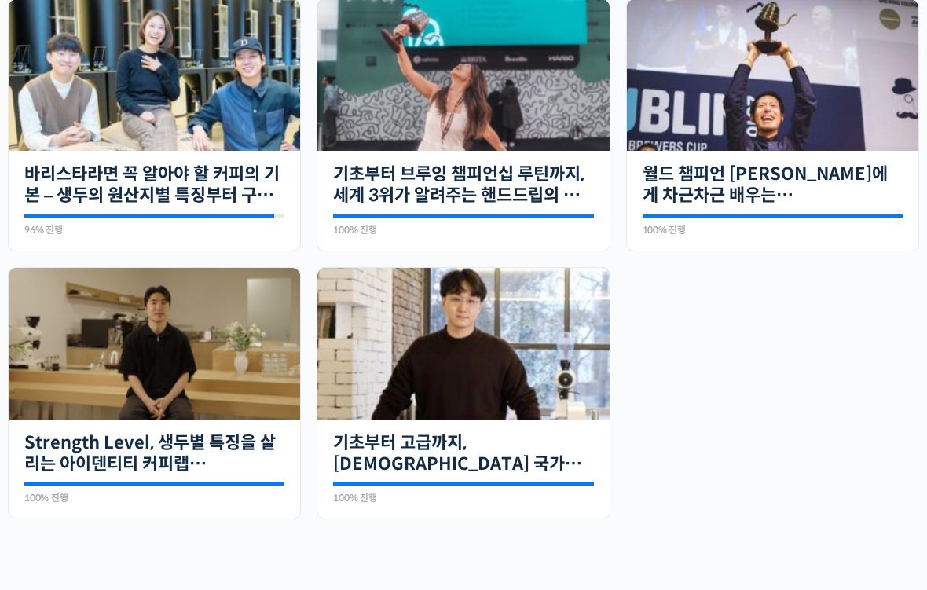
scroll to position [404, 0]
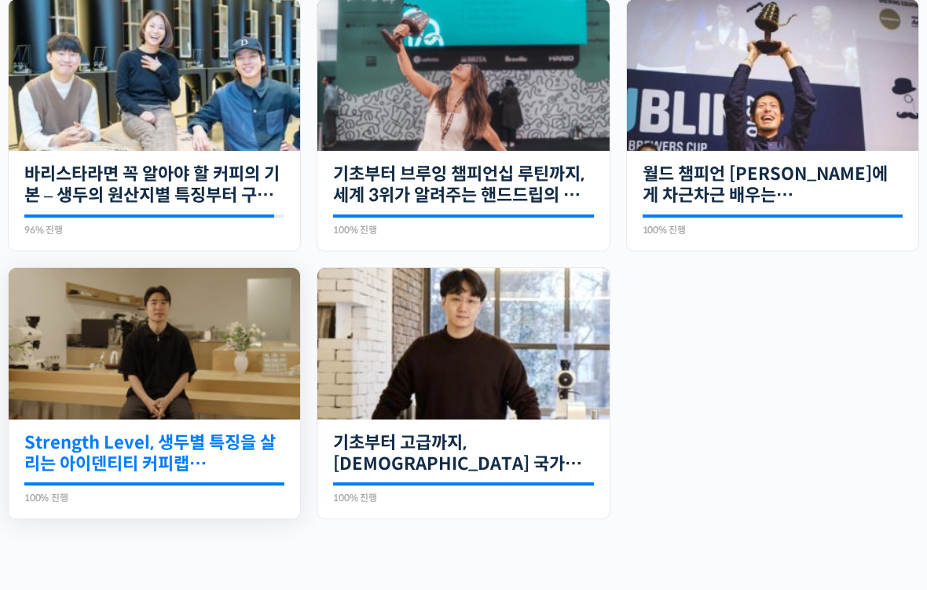
click at [114, 440] on link "Strength Level, 생두별 특징을 살리는 아이덴티티 커피랩 [PERSON_NAME] [PERSON_NAME]의 로스팅 클래스" at bounding box center [154, 453] width 260 height 43
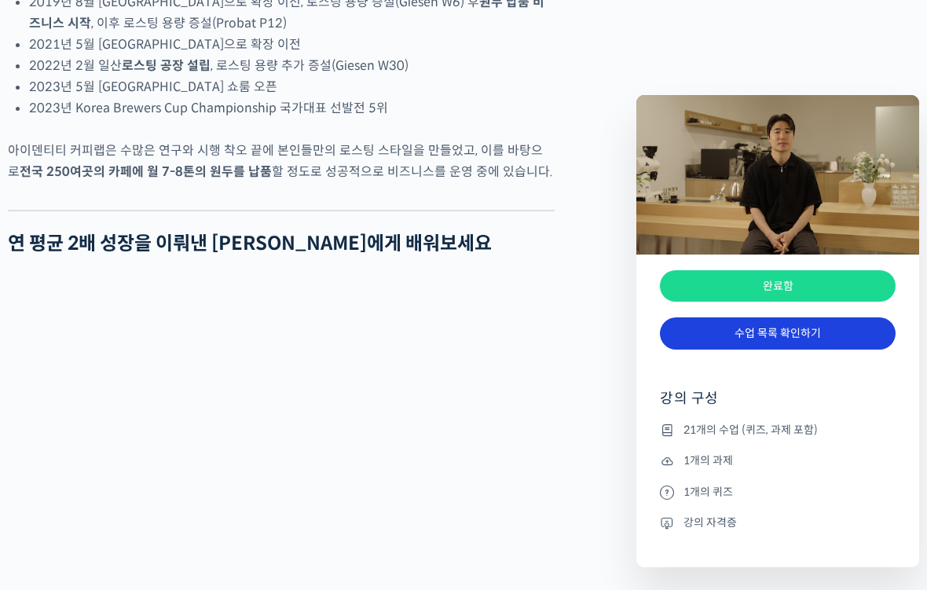
click at [792, 343] on link "수업 목록 확인하기" at bounding box center [778, 333] width 236 height 32
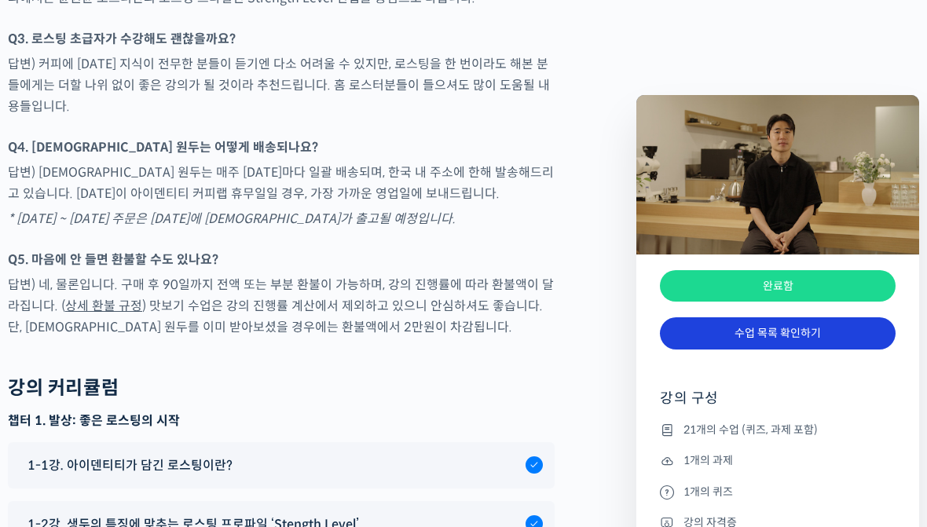
scroll to position [7860, 0]
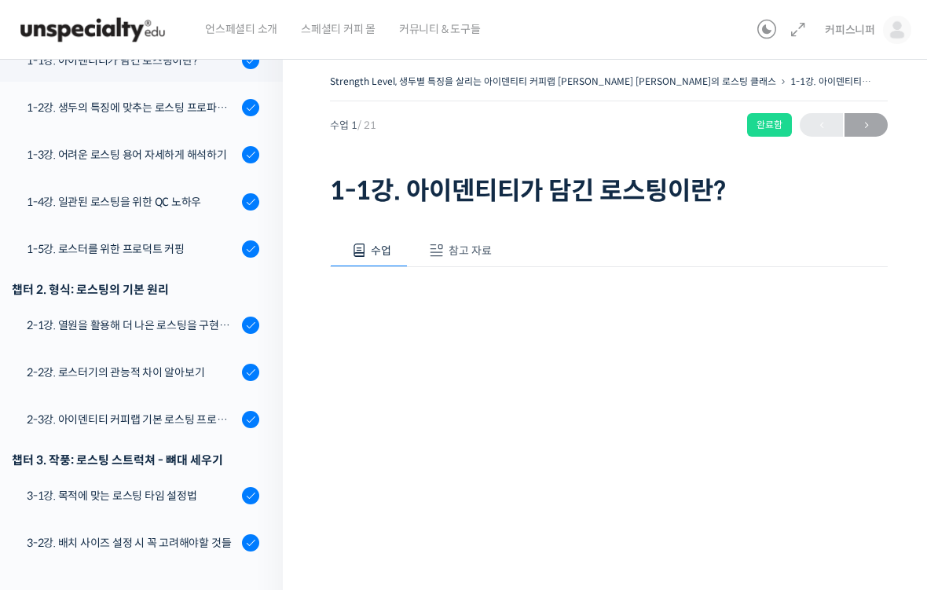
scroll to position [309, 0]
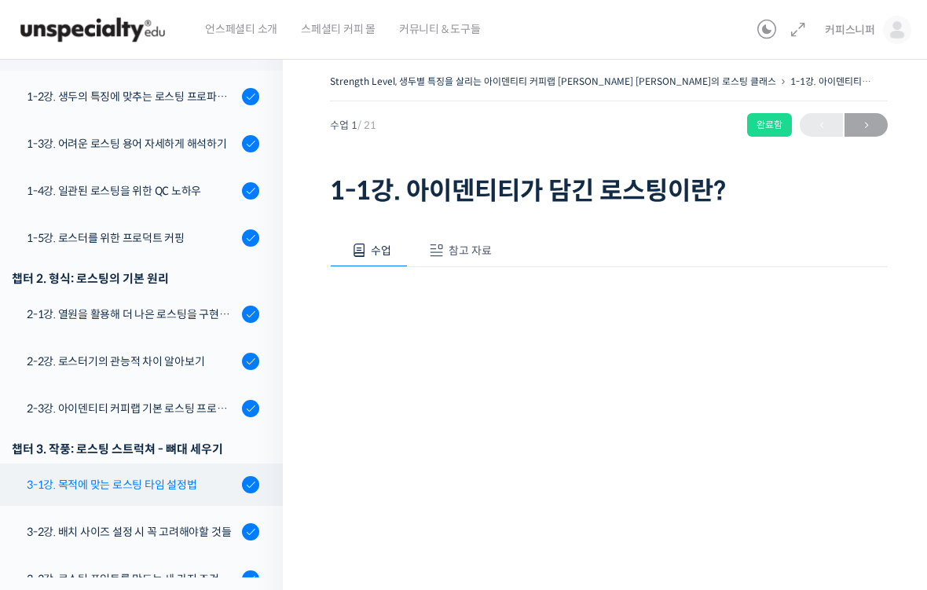
click at [72, 476] on div "3-1강. 목적에 맞는 로스팅 타임 설정법" at bounding box center [132, 484] width 210 height 17
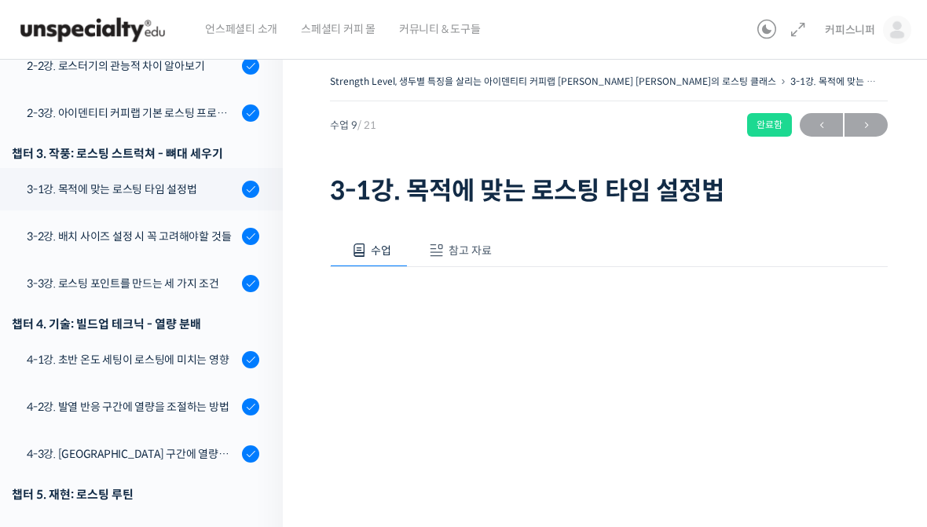
scroll to position [659, 0]
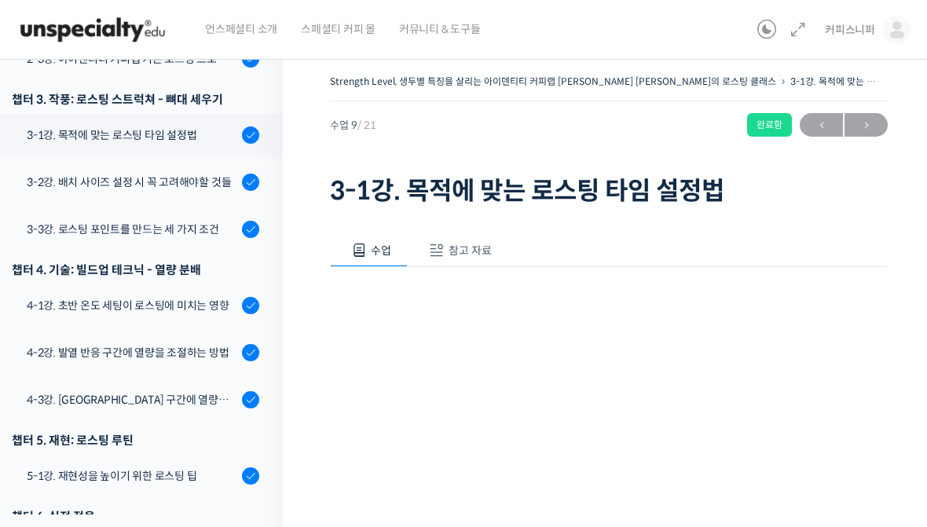
click at [767, 133] on div "완료함" at bounding box center [769, 125] width 45 height 24
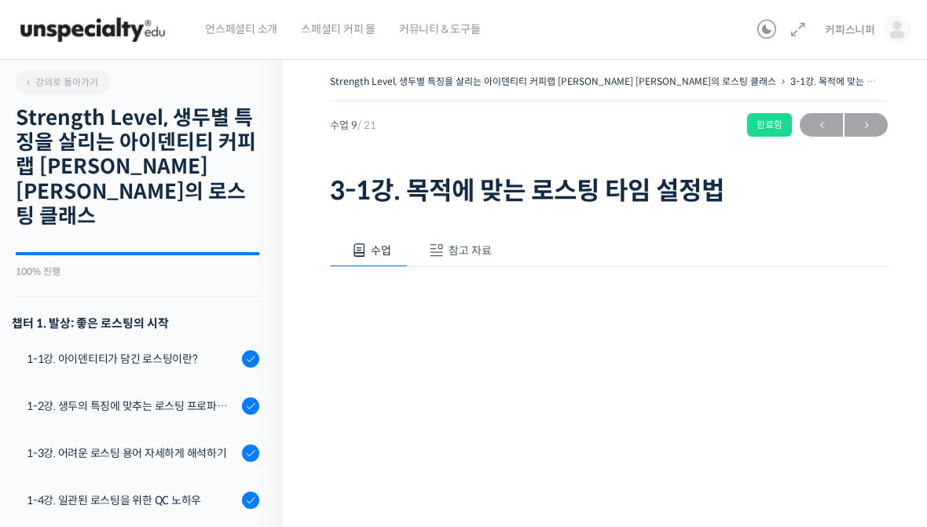
scroll to position [-2, 0]
click at [889, 24] on img at bounding box center [897, 30] width 28 height 28
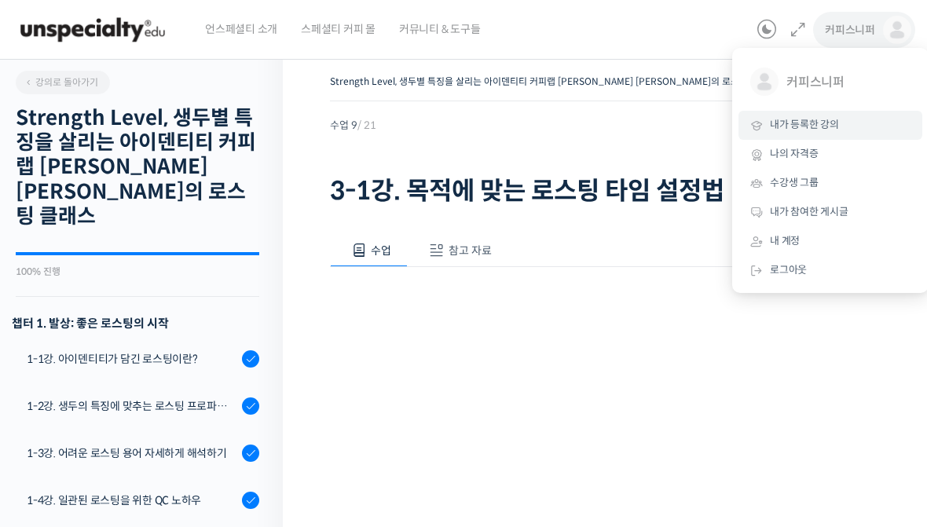
click at [821, 127] on span "내가 등록한 강의" at bounding box center [804, 124] width 69 height 13
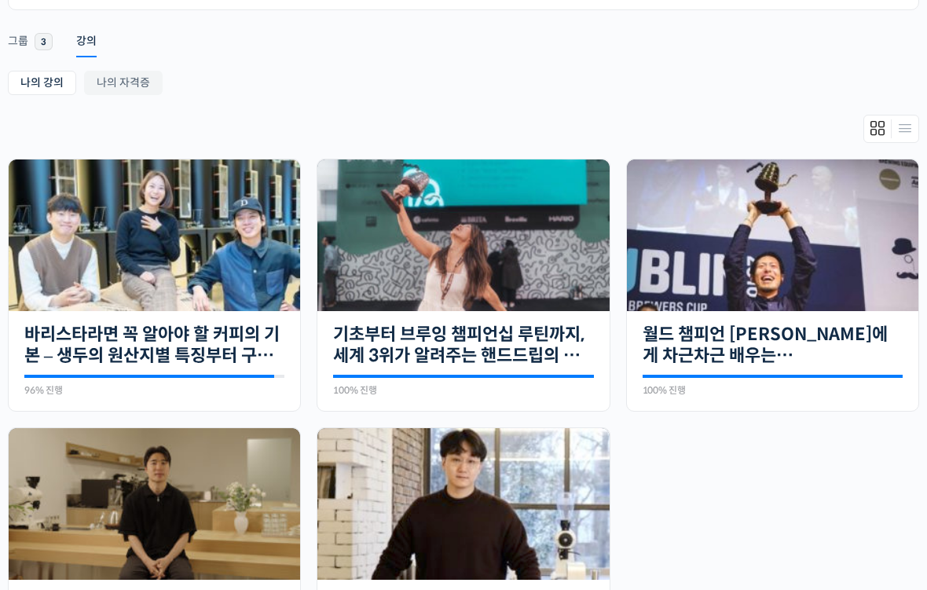
scroll to position [258, 0]
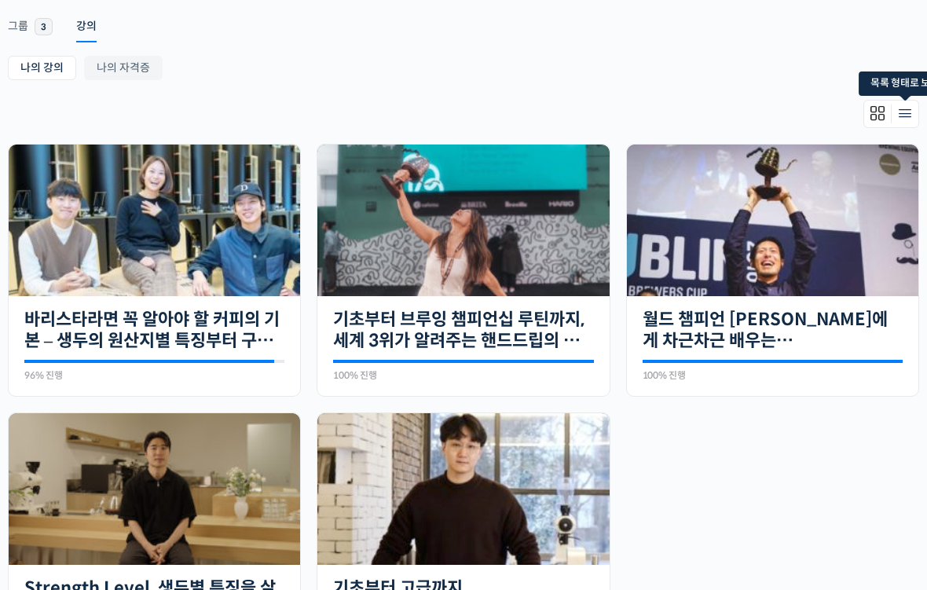
click at [905, 122] on icon "Members directory secondary navigation" at bounding box center [904, 114] width 19 height 19
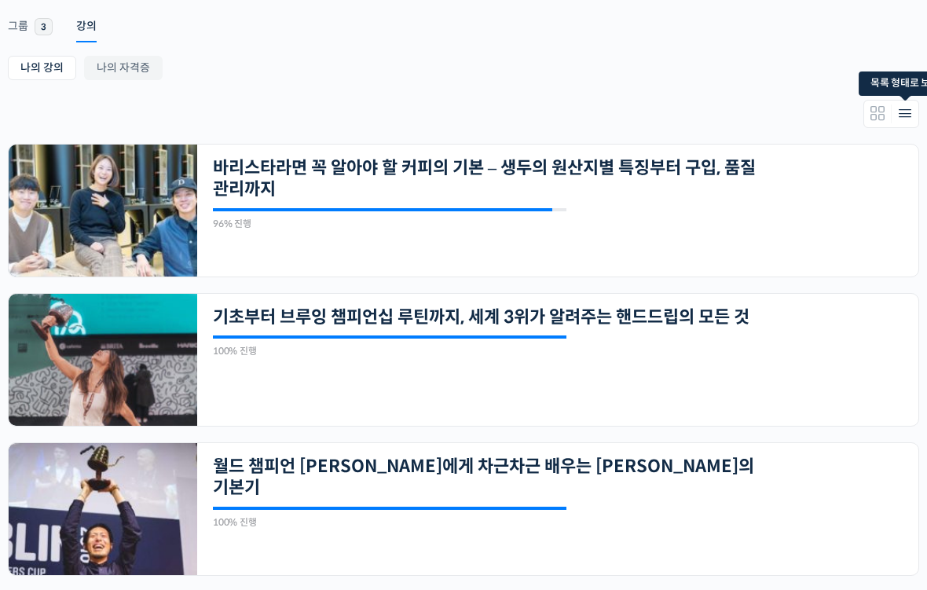
scroll to position [258, 0]
click at [865, 120] on link "Members directory secondary navigation" at bounding box center [877, 113] width 27 height 19
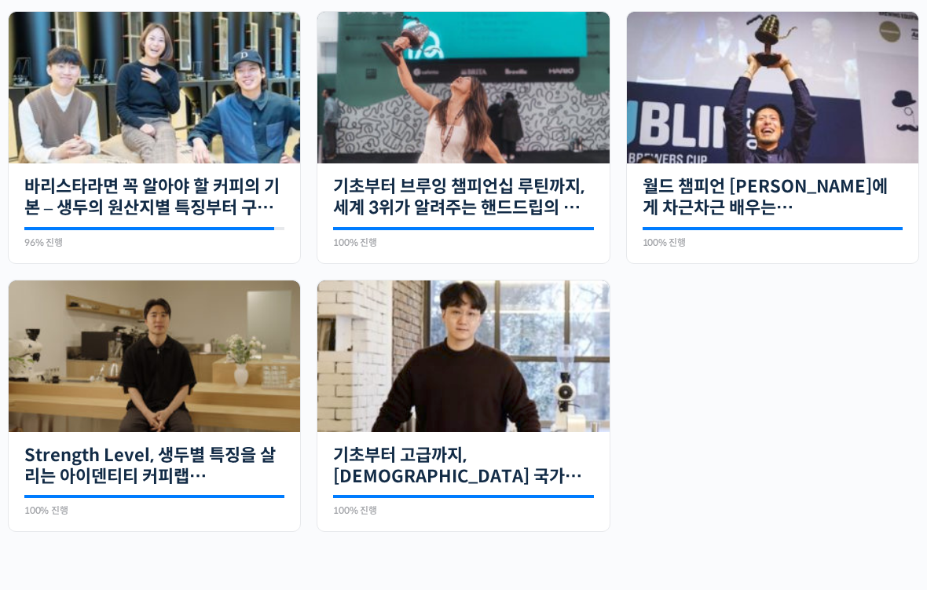
scroll to position [391, 0]
click at [331, 492] on div "21개의 수업 기초부터 고급까지, [DEMOGRAPHIC_DATA] 국가대표 [PERSON_NAME] 바리[PERSON_NAME]의 브루잉 클…" at bounding box center [462, 482] width 291 height 100
click at [525, 359] on img at bounding box center [462, 356] width 291 height 152
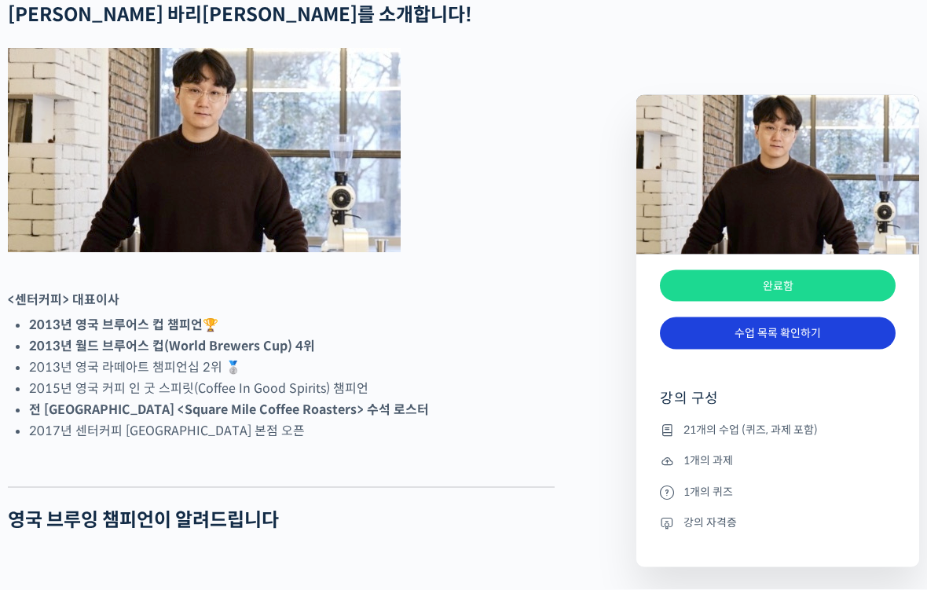
click at [803, 340] on link "수업 목록 확인하기" at bounding box center [778, 333] width 236 height 32
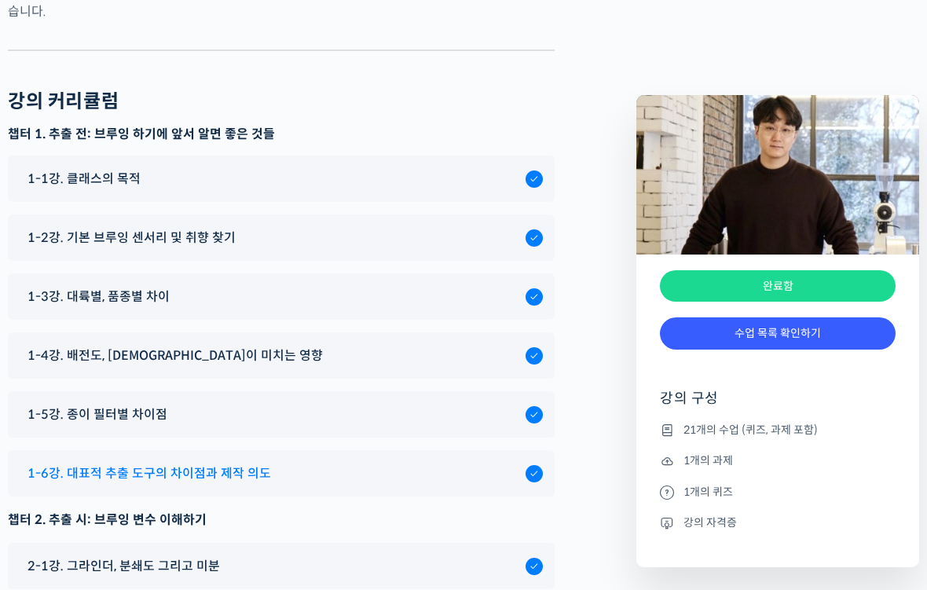
click at [31, 463] on span "1-6강. 대표적 추출 도구의 차이점과 제작 의도" at bounding box center [148, 473] width 243 height 21
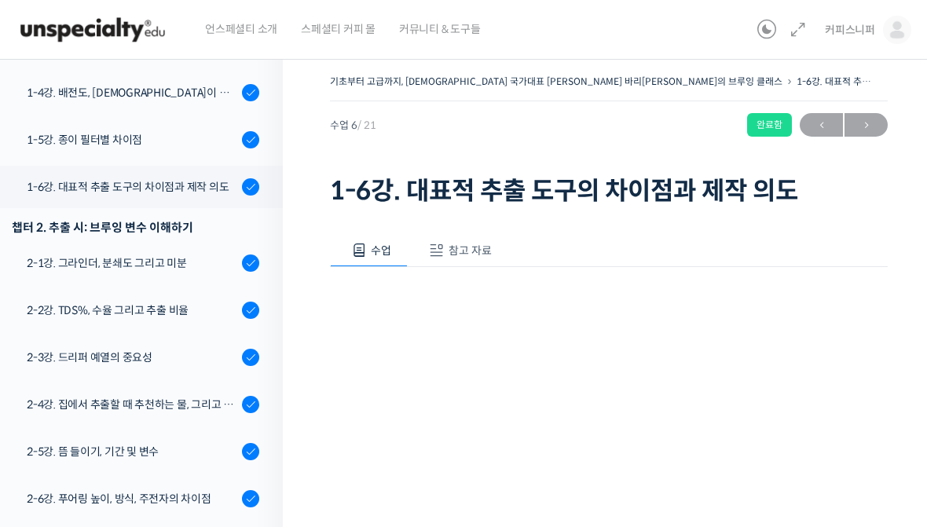
scroll to position [464, 0]
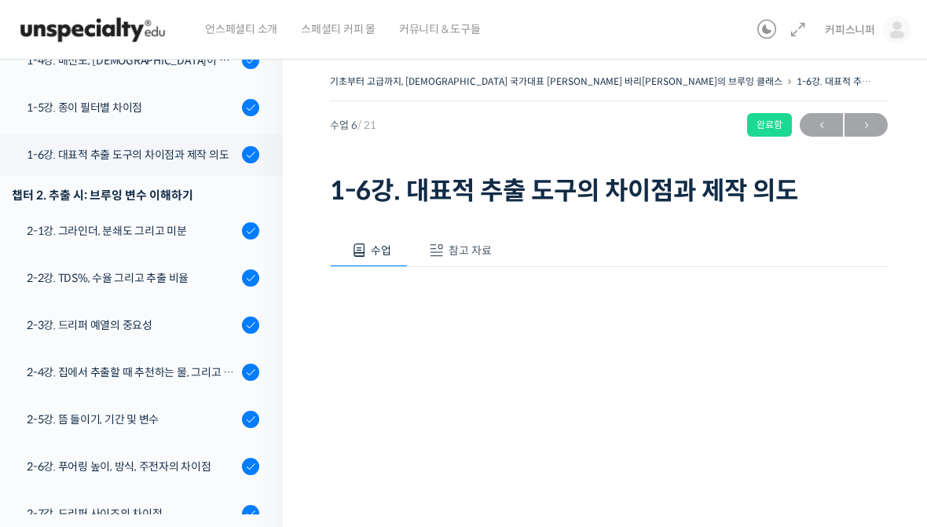
click at [774, 134] on div "완료함" at bounding box center [769, 125] width 45 height 24
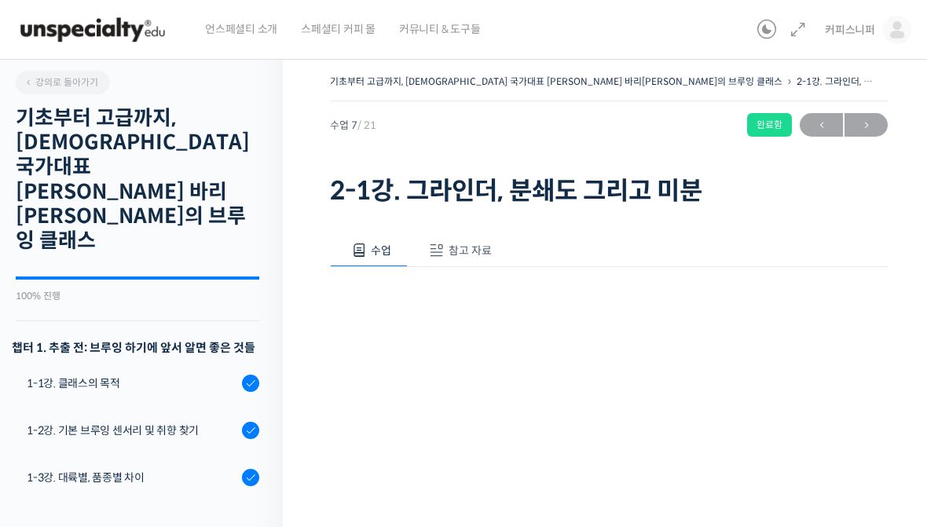
scroll to position [-1, 0]
click at [887, 37] on img at bounding box center [897, 30] width 28 height 28
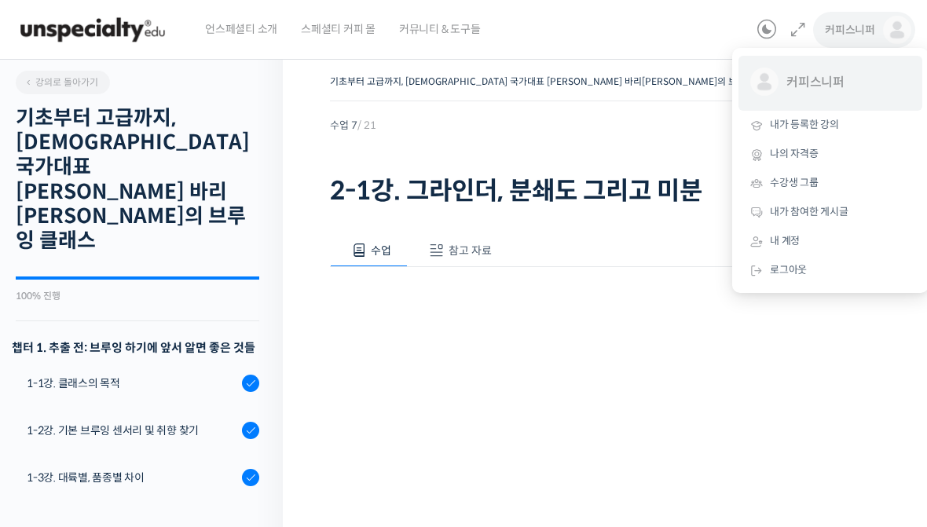
click at [825, 87] on span "커피스니퍼" at bounding box center [844, 83] width 116 height 30
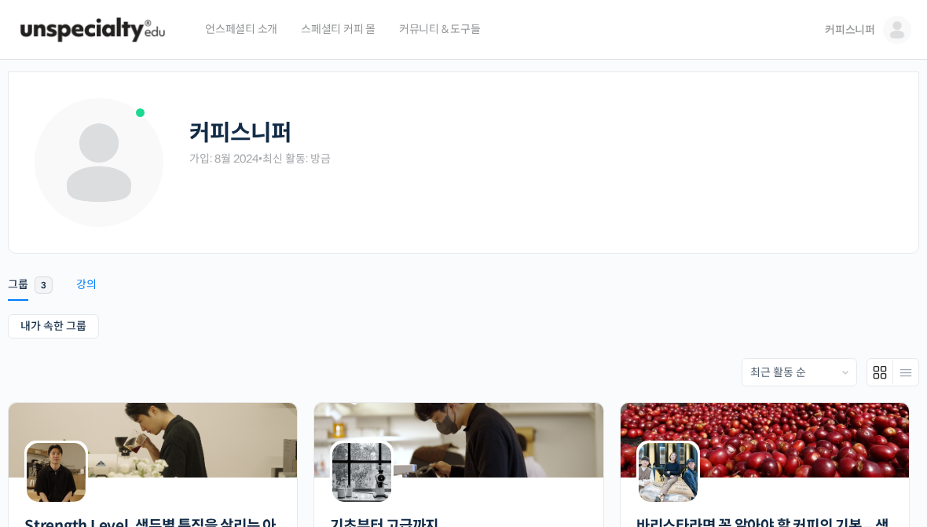
click at [86, 290] on div "강의" at bounding box center [86, 289] width 20 height 24
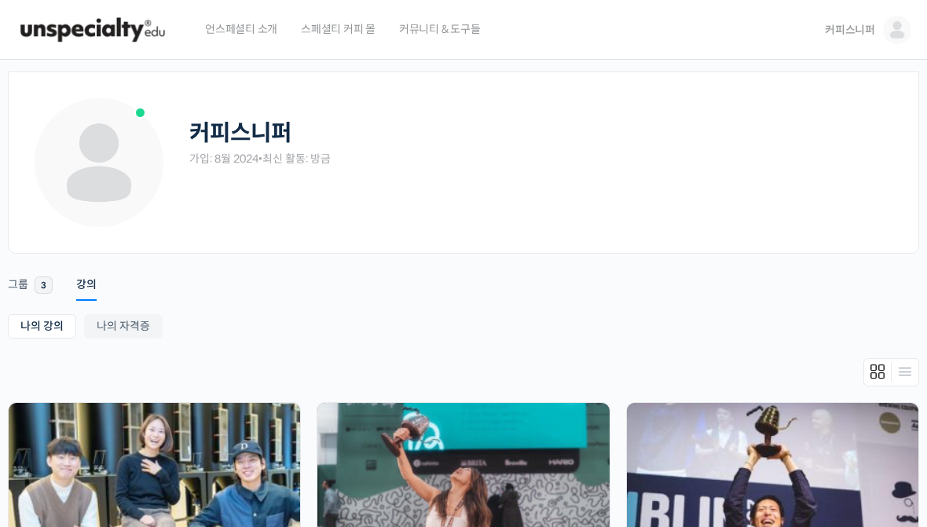
click at [882, 44] on link "커피스니퍼" at bounding box center [868, 30] width 86 height 60
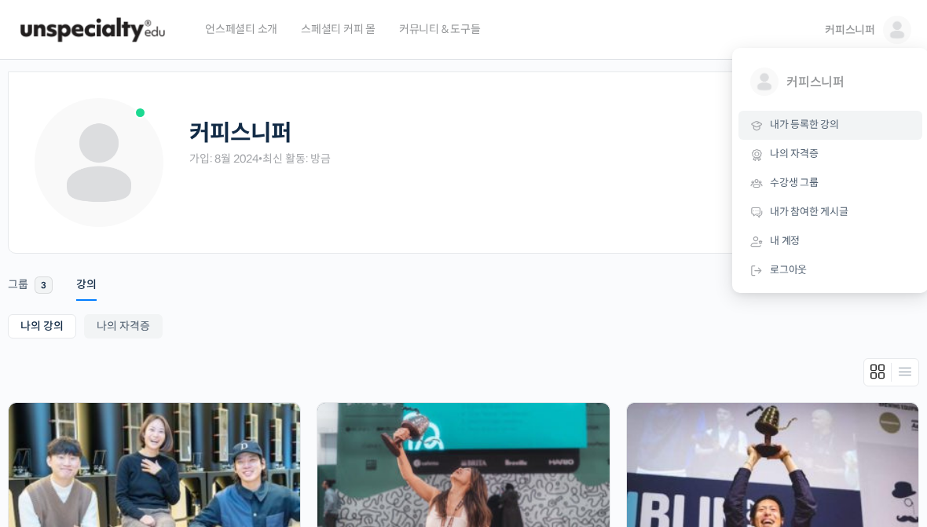
click at [720, 341] on ul "나의 강의 My 강의 나의 자격증" at bounding box center [463, 328] width 911 height 28
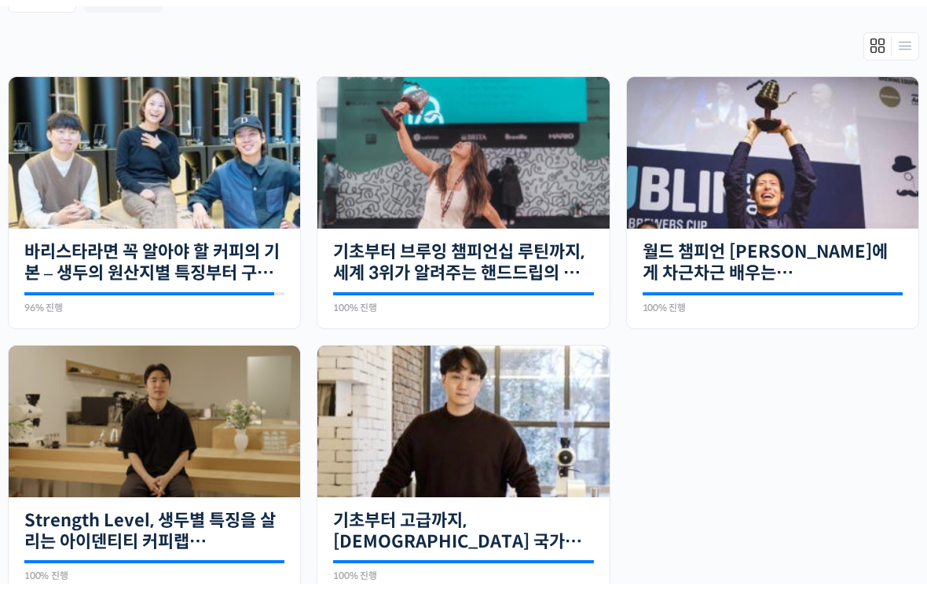
scroll to position [320, 0]
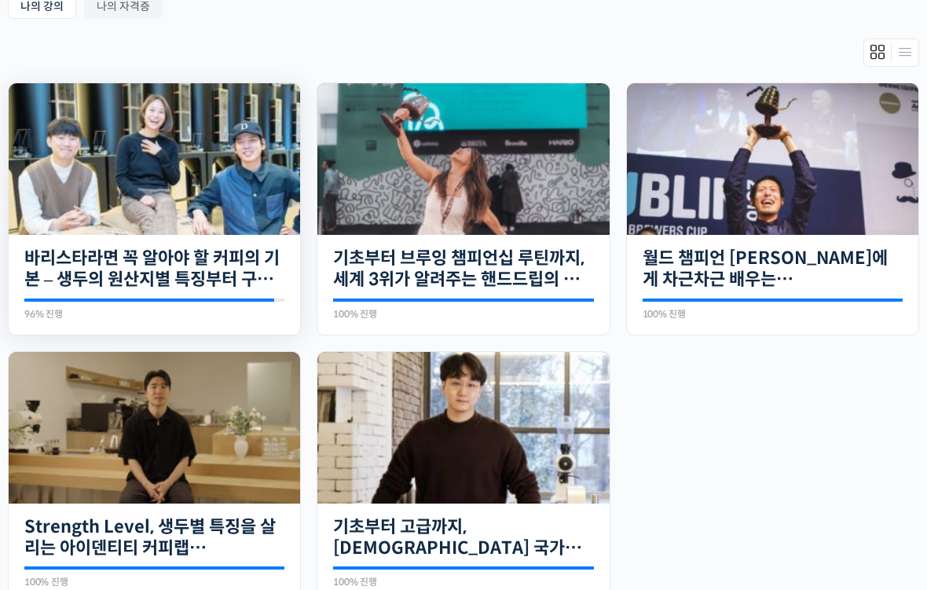
click at [40, 233] on img at bounding box center [154, 159] width 291 height 152
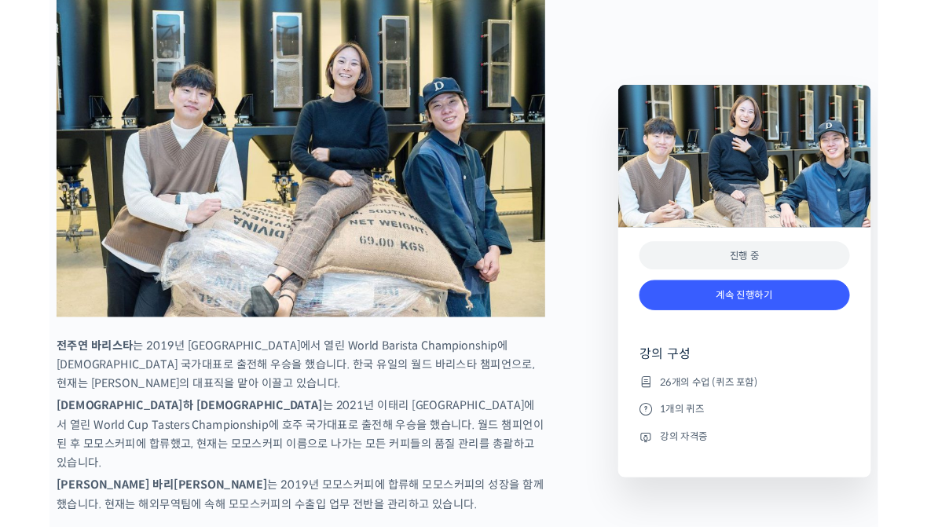
scroll to position [814, 0]
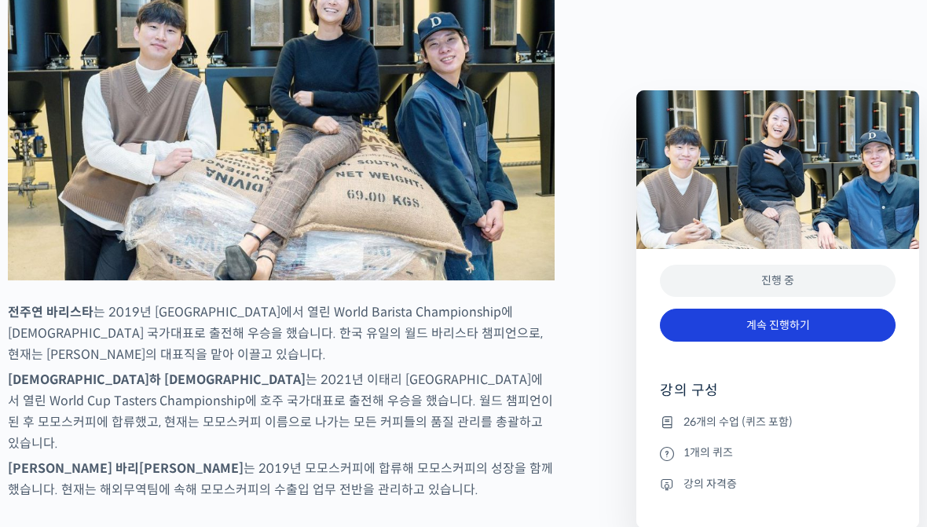
click at [796, 330] on link "계속 진행하기" at bounding box center [778, 326] width 236 height 34
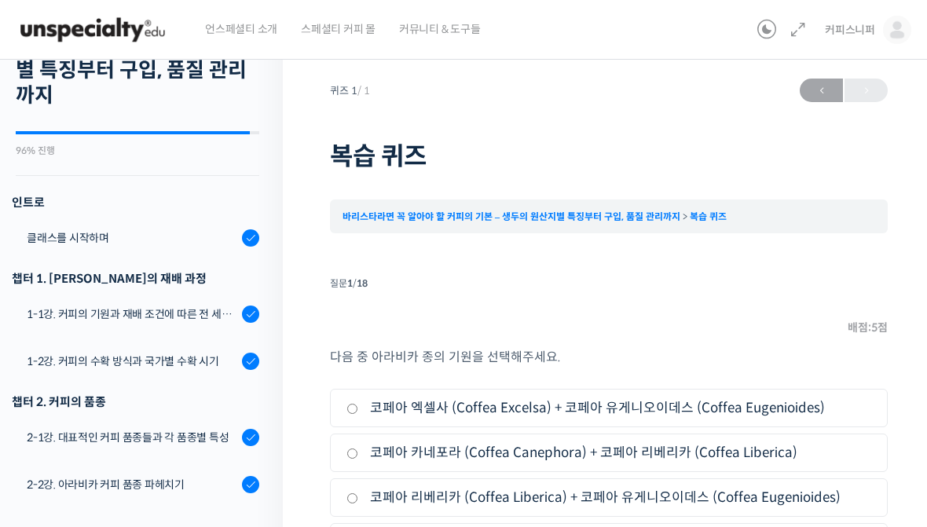
scroll to position [93, 0]
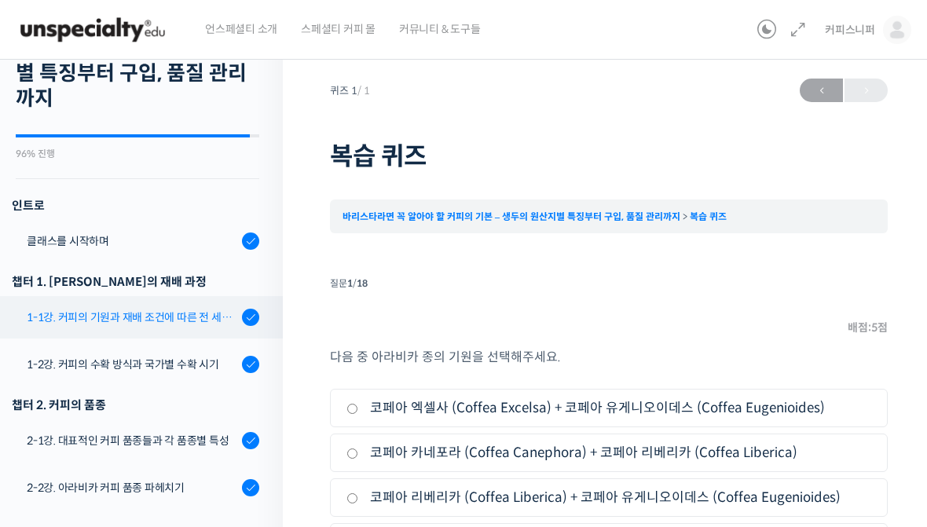
click at [65, 314] on div "1-1강. 커피의 기원과 재배 조건에 따른 전 세계 산지의 분포" at bounding box center [132, 317] width 210 height 17
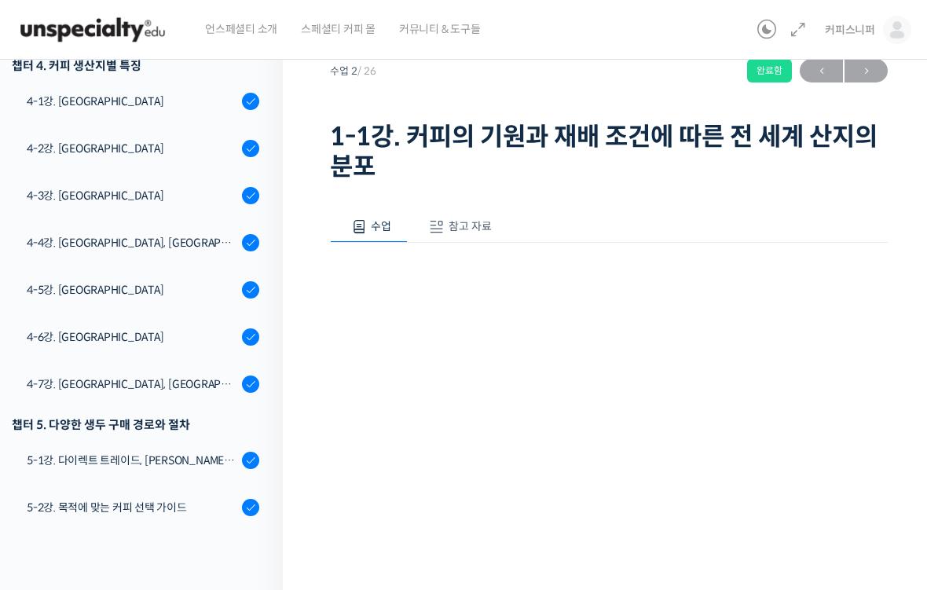
scroll to position [671, 0]
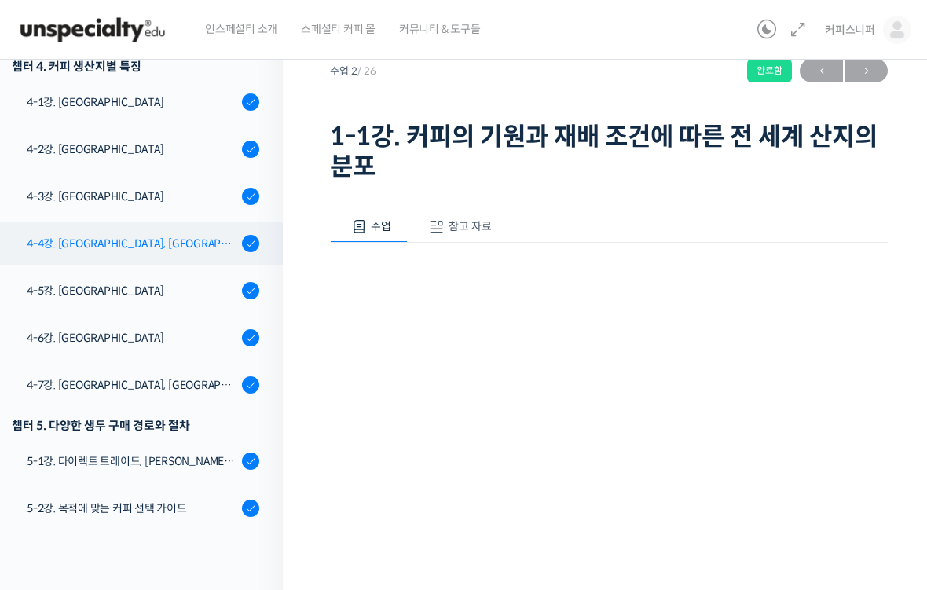
click at [79, 252] on link "4-4강. [GEOGRAPHIC_DATA], [GEOGRAPHIC_DATA]" at bounding box center [137, 243] width 291 height 42
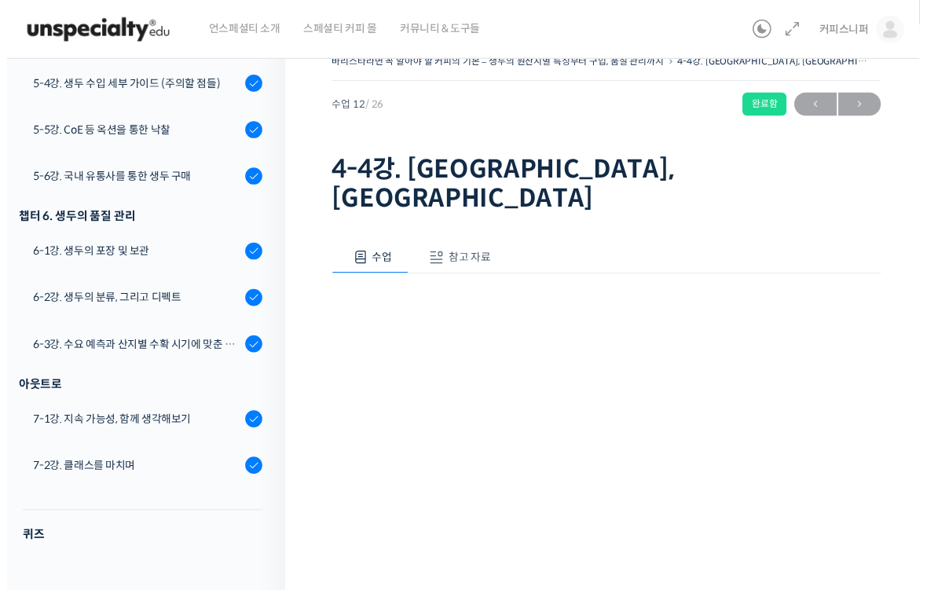
scroll to position [42, 0]
